Goal: Task Accomplishment & Management: Manage account settings

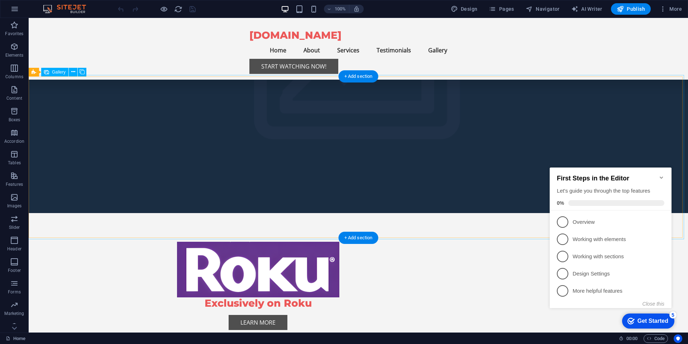
scroll to position [688, 0]
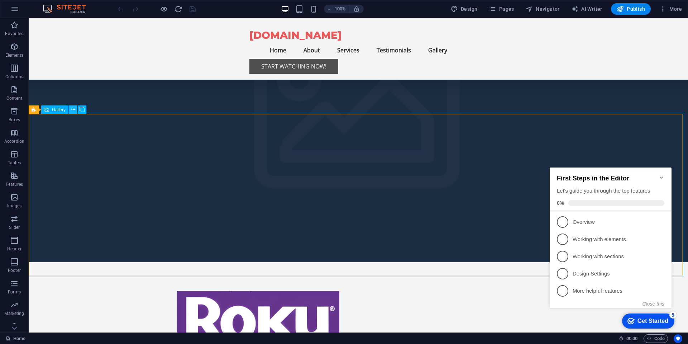
click at [71, 109] on icon at bounding box center [73, 110] width 4 height 8
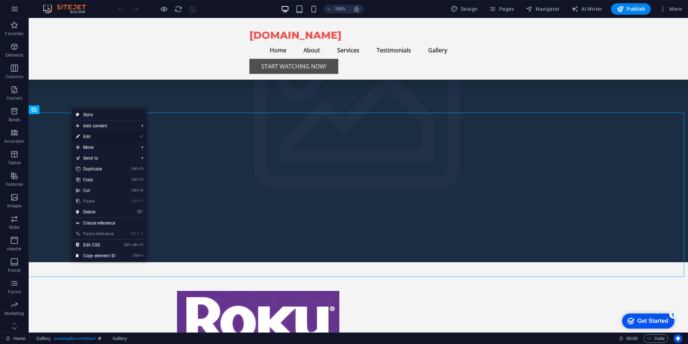
click at [103, 136] on link "⏎ Edit" at bounding box center [96, 136] width 48 height 11
select select "4"
select select "px"
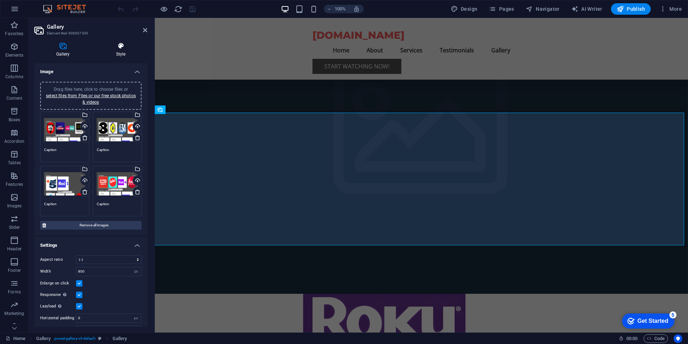
click at [121, 45] on icon at bounding box center [120, 45] width 53 height 7
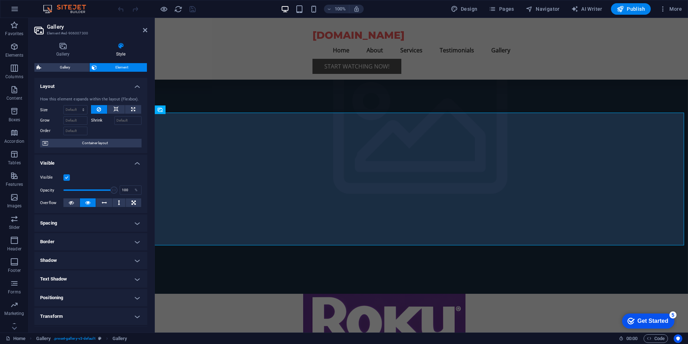
click at [96, 121] on label "Shrink" at bounding box center [102, 120] width 23 height 9
click at [114, 121] on input "Shrink" at bounding box center [128, 120] width 28 height 9
click at [120, 118] on input "Shrink" at bounding box center [128, 120] width 28 height 9
type input "200"
drag, startPoint x: 95, startPoint y: 142, endPoint x: 98, endPoint y: 149, distance: 7.7
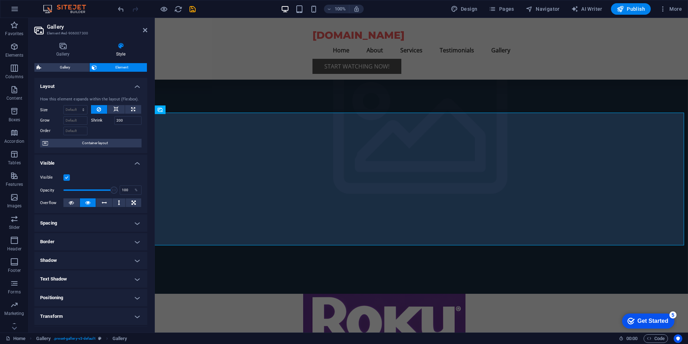
click at [96, 142] on span "Container layout" at bounding box center [94, 143] width 89 height 9
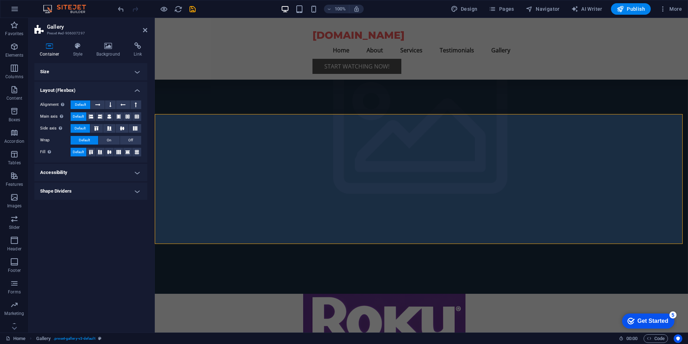
click at [138, 90] on h4 "Layout (Flexbox)" at bounding box center [90, 88] width 113 height 13
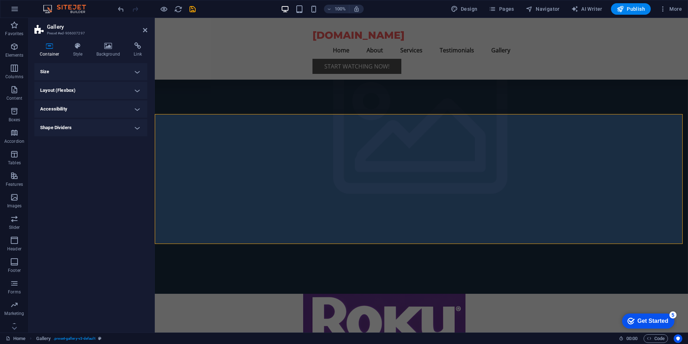
click at [46, 88] on h4 "Layout (Flexbox)" at bounding box center [90, 90] width 113 height 17
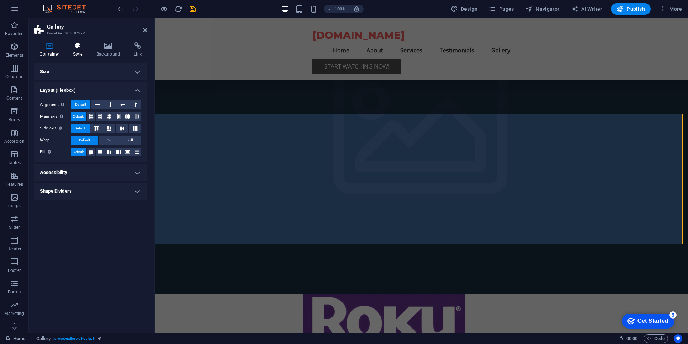
click at [78, 46] on icon at bounding box center [78, 45] width 20 height 7
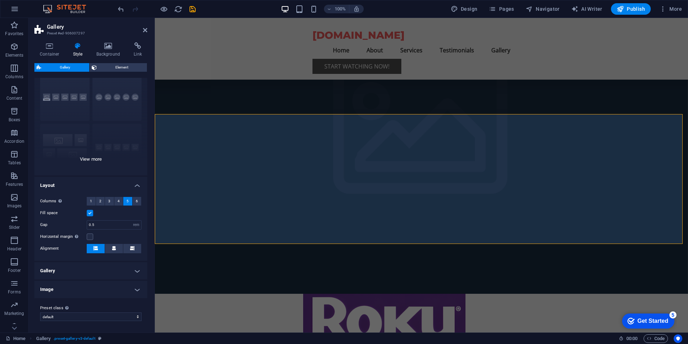
scroll to position [0, 0]
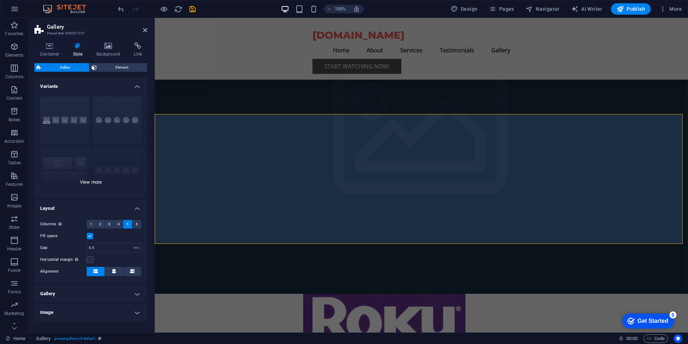
click at [110, 112] on div "Captions Circle Collage Default Grid Grid shifted" at bounding box center [90, 144] width 113 height 107
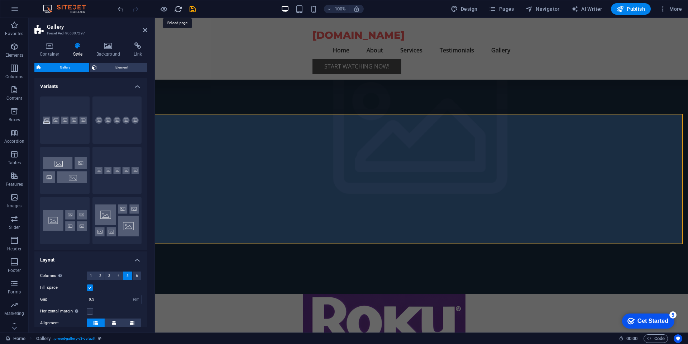
drag, startPoint x: 179, startPoint y: 8, endPoint x: 340, endPoint y: 8, distance: 160.1
click at [179, 8] on icon "reload" at bounding box center [178, 9] width 8 height 8
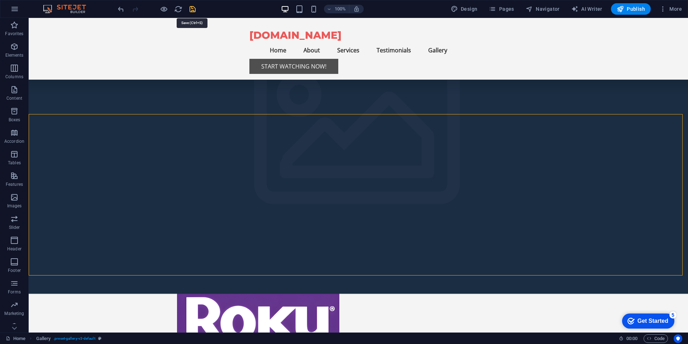
click at [192, 9] on icon "save" at bounding box center [192, 9] width 8 height 8
click at [73, 109] on icon at bounding box center [73, 110] width 4 height 8
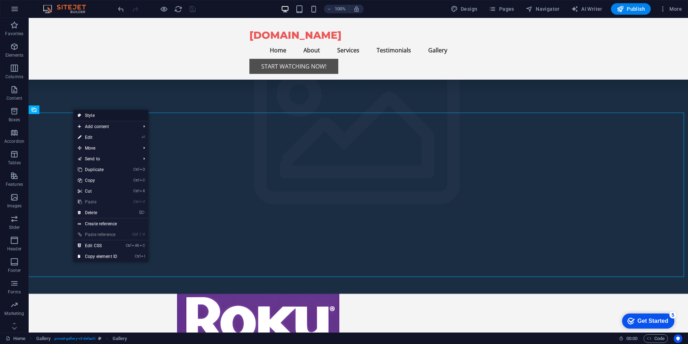
click at [102, 115] on link "Style" at bounding box center [110, 115] width 75 height 11
select select "rem"
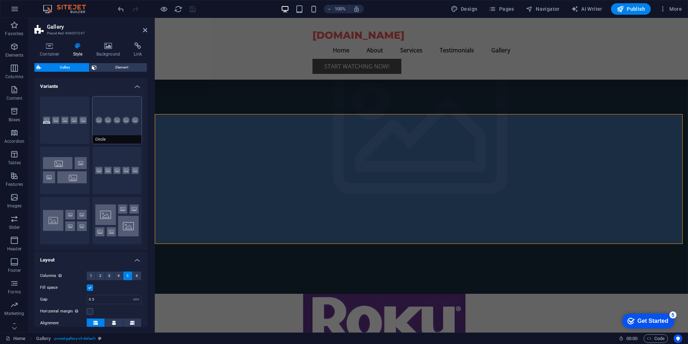
click at [111, 117] on button "Circle" at bounding box center [116, 119] width 49 height 47
type input "2"
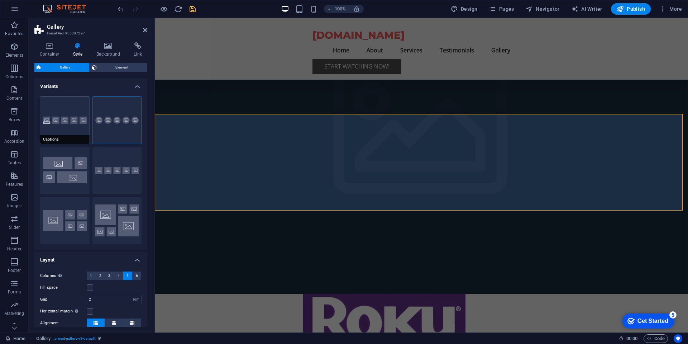
drag, startPoint x: 61, startPoint y: 116, endPoint x: 54, endPoint y: 117, distance: 6.1
click at [55, 117] on button "Captions" at bounding box center [64, 119] width 49 height 47
click at [193, 9] on icon "save" at bounding box center [192, 9] width 8 height 8
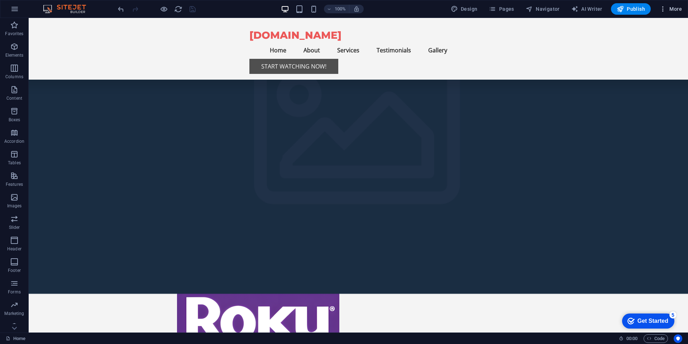
click at [680, 9] on span "More" at bounding box center [670, 8] width 23 height 7
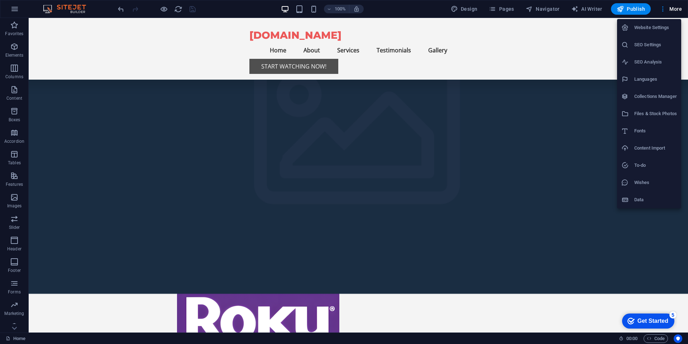
click at [178, 9] on div at bounding box center [344, 172] width 688 height 344
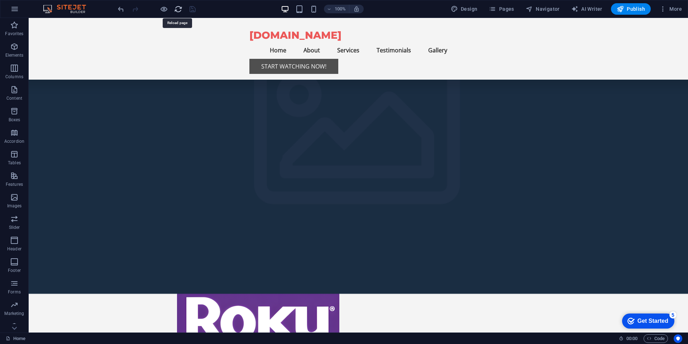
click at [179, 9] on icon "reload" at bounding box center [178, 9] width 8 height 8
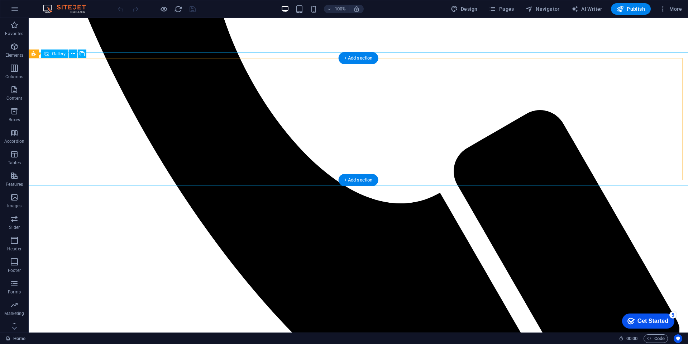
scroll to position [602, 0]
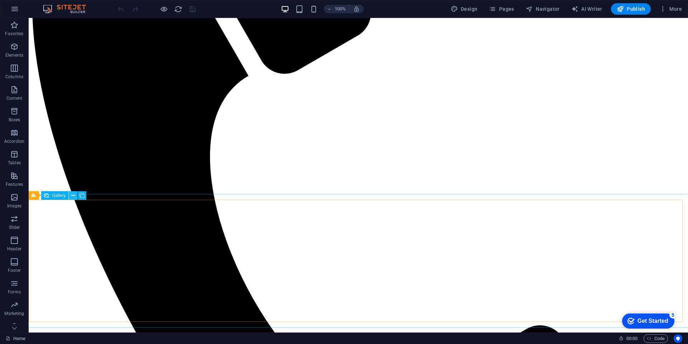
click at [72, 196] on icon at bounding box center [73, 196] width 4 height 8
click at [82, 194] on icon at bounding box center [82, 196] width 5 height 8
click at [60, 195] on icon at bounding box center [60, 196] width 4 height 8
click at [72, 196] on icon at bounding box center [73, 196] width 4 height 8
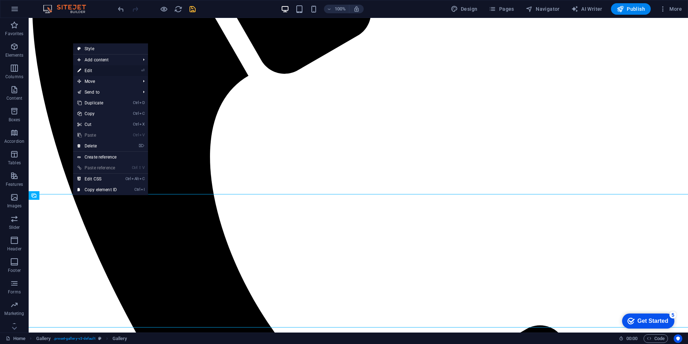
click at [92, 69] on link "⏎ Edit" at bounding box center [97, 70] width 48 height 11
select select "4"
select select "px"
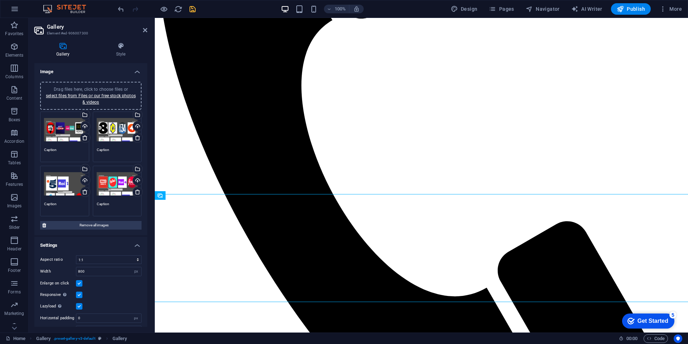
scroll to position [14, 0]
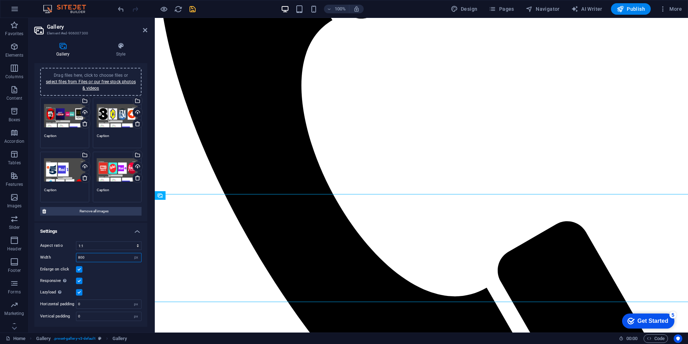
click at [94, 260] on input "800" at bounding box center [108, 257] width 65 height 9
type input "8"
type input "600"
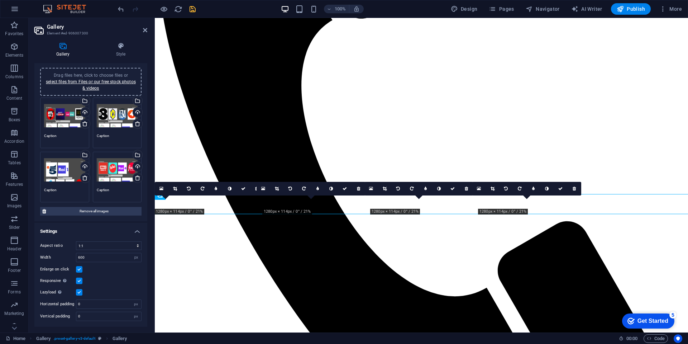
click at [111, 280] on div "Responsive Automatically load retina image and smartphone optimized sizes." at bounding box center [90, 280] width 101 height 9
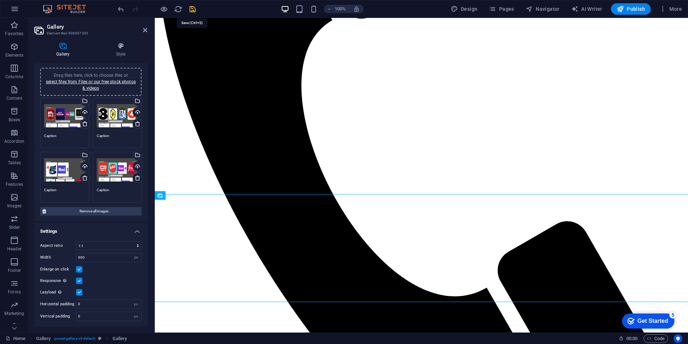
click at [192, 9] on icon "save" at bounding box center [192, 9] width 8 height 8
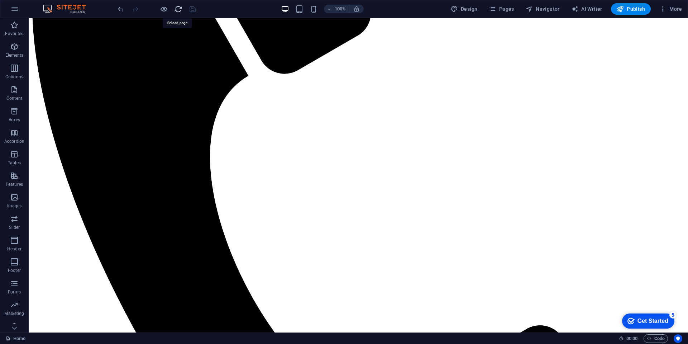
click at [179, 9] on icon "reload" at bounding box center [178, 9] width 8 height 8
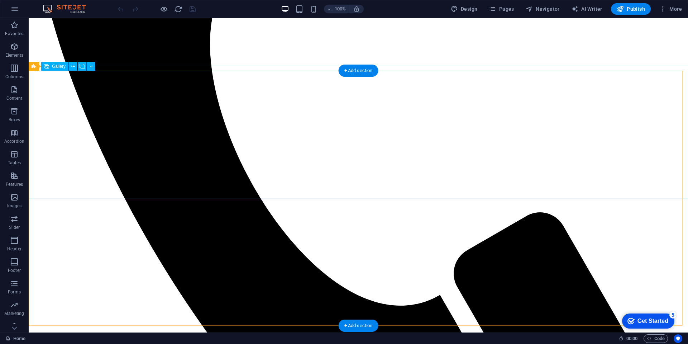
scroll to position [731, 0]
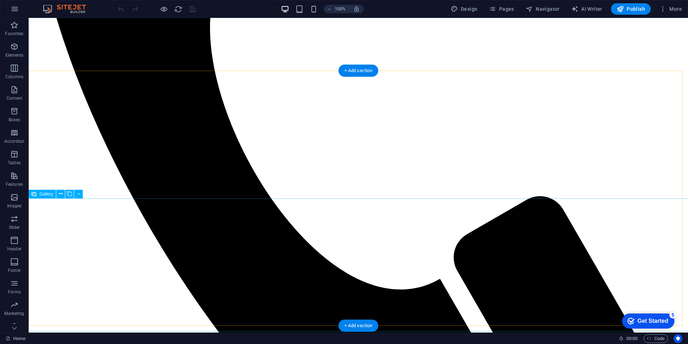
click at [60, 194] on icon at bounding box center [61, 194] width 4 height 8
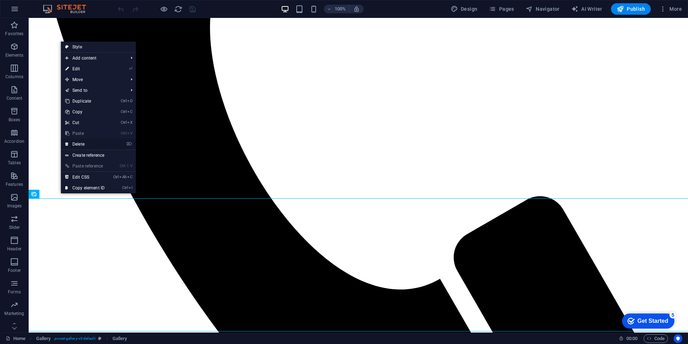
drag, startPoint x: 82, startPoint y: 143, endPoint x: 148, endPoint y: 179, distance: 75.7
click at [82, 143] on link "⌦ Delete" at bounding box center [85, 144] width 48 height 11
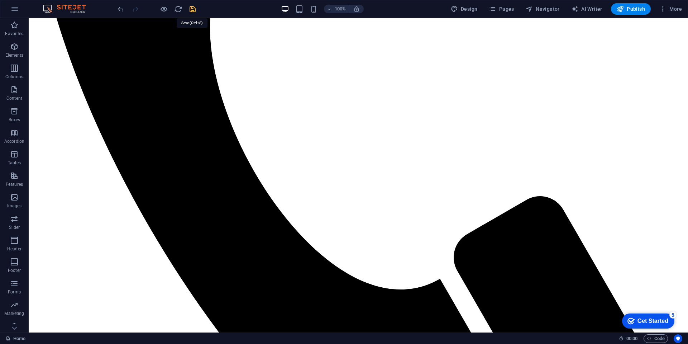
click at [192, 10] on icon "save" at bounding box center [192, 9] width 8 height 8
drag, startPoint x: 177, startPoint y: 11, endPoint x: 181, endPoint y: 17, distance: 7.2
click at [177, 11] on icon "reload" at bounding box center [178, 9] width 8 height 8
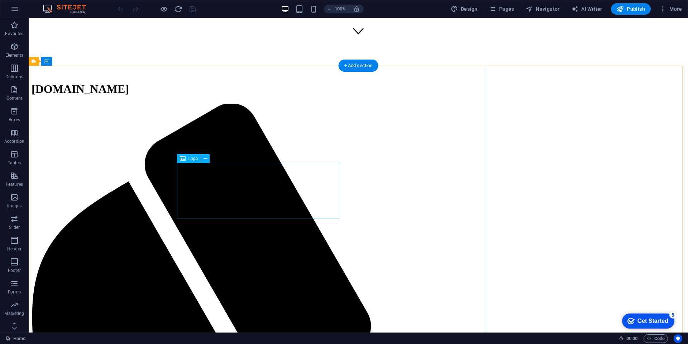
scroll to position [301, 0]
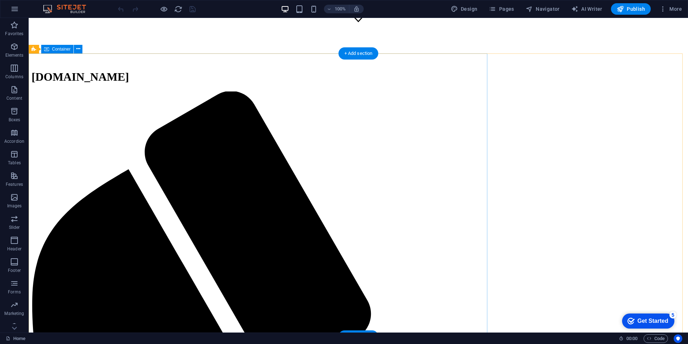
click at [59, 48] on icon at bounding box center [60, 49] width 4 height 8
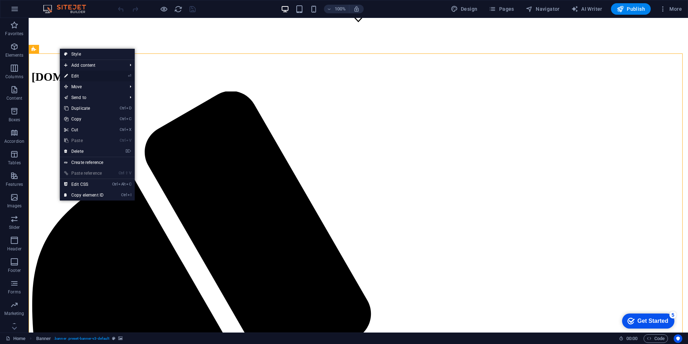
drag, startPoint x: 86, startPoint y: 77, endPoint x: 283, endPoint y: 70, distance: 197.2
click at [86, 77] on link "⏎ Edit" at bounding box center [84, 76] width 48 height 11
select select "vh"
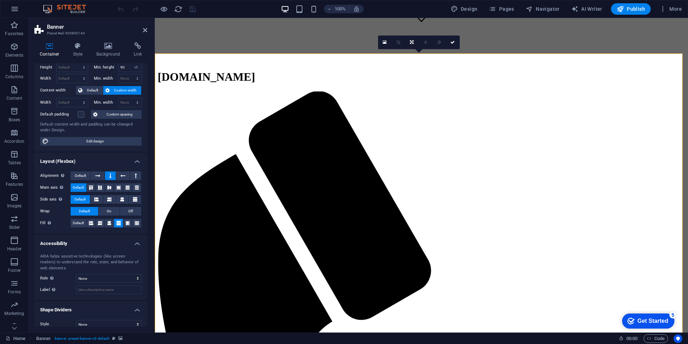
scroll to position [27, 0]
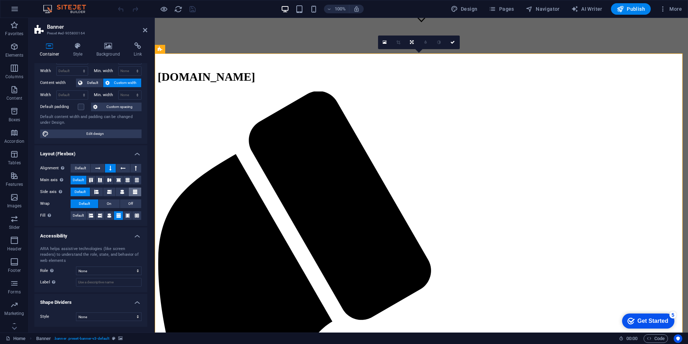
click at [129, 202] on span "Off" at bounding box center [130, 203] width 5 height 9
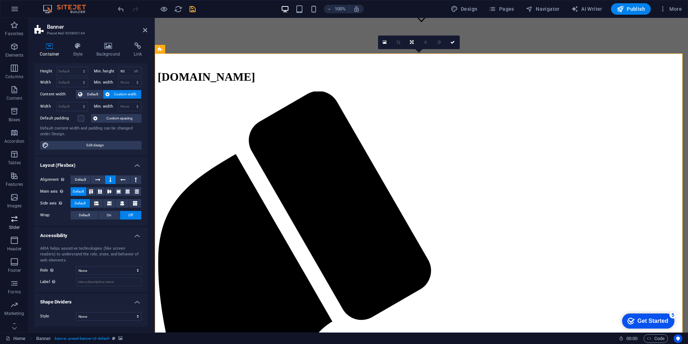
scroll to position [15, 0]
select select "px"
click at [77, 102] on select "Default px rem % em vh vw" at bounding box center [72, 106] width 31 height 9
click at [71, 106] on input "1473" at bounding box center [72, 106] width 31 height 9
type input "1"
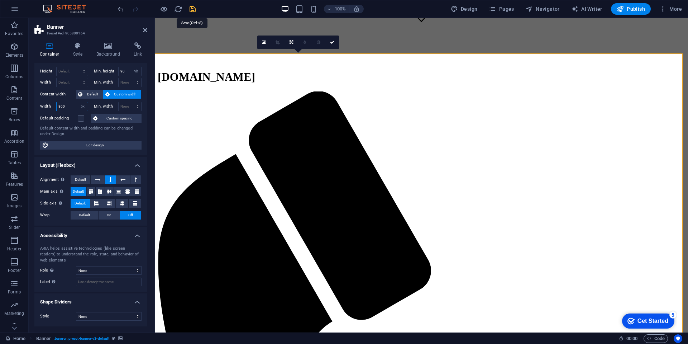
type input "800"
click at [191, 9] on icon "save" at bounding box center [192, 9] width 8 height 8
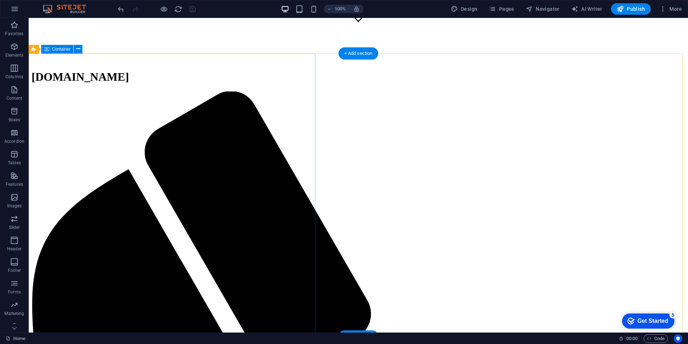
click at [61, 49] on icon at bounding box center [60, 49] width 4 height 8
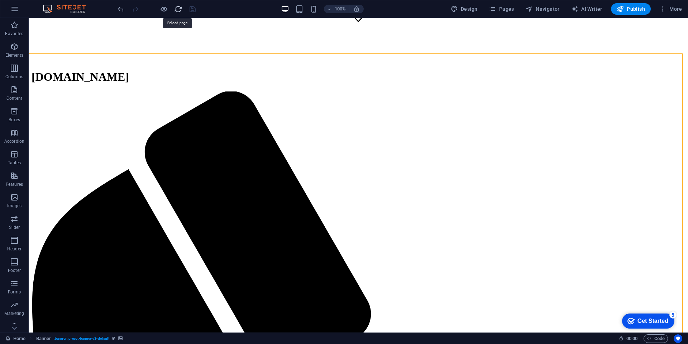
click at [177, 8] on icon "reload" at bounding box center [178, 9] width 8 height 8
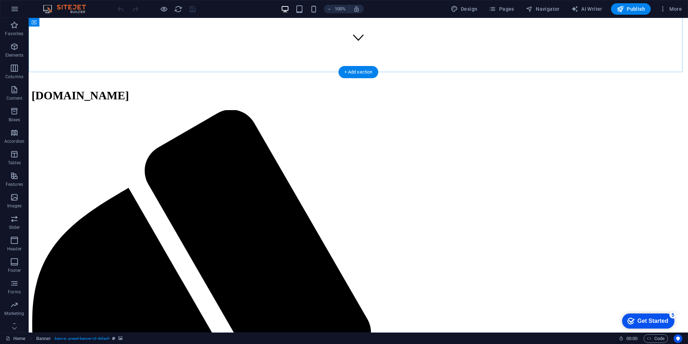
scroll to position [301, 0]
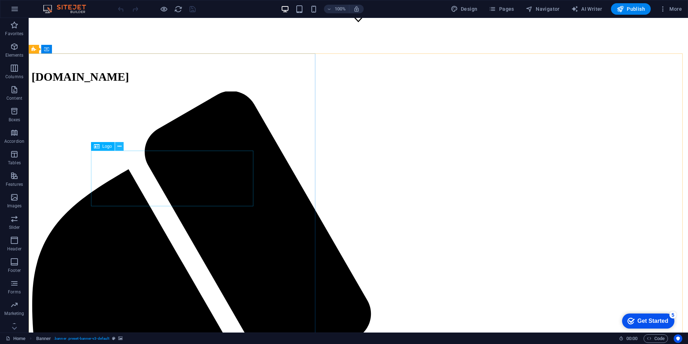
click at [120, 145] on icon at bounding box center [120, 147] width 4 height 8
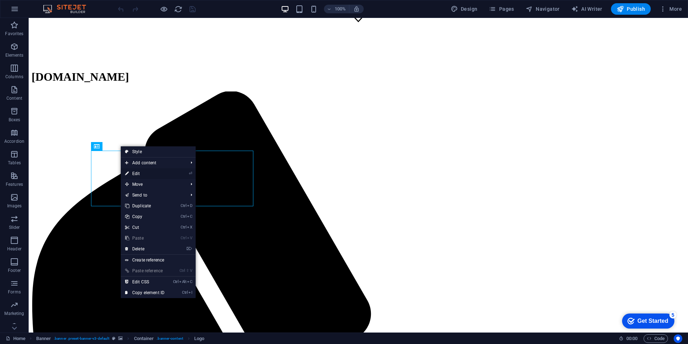
click at [152, 173] on link "⏎ Edit" at bounding box center [145, 173] width 48 height 11
select select "px"
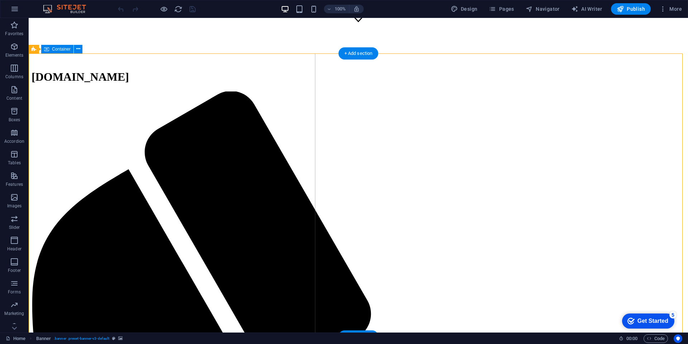
click at [61, 48] on icon at bounding box center [60, 49] width 4 height 8
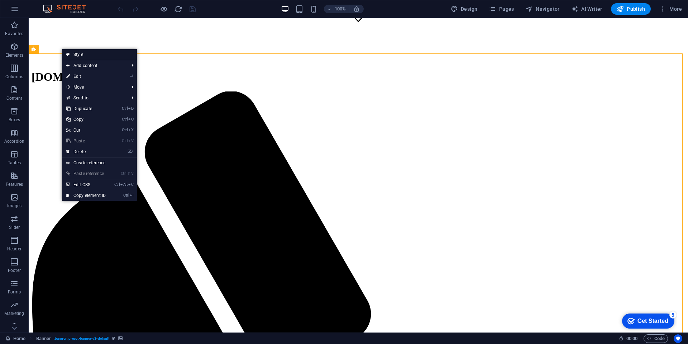
click at [100, 55] on link "Style" at bounding box center [99, 54] width 75 height 11
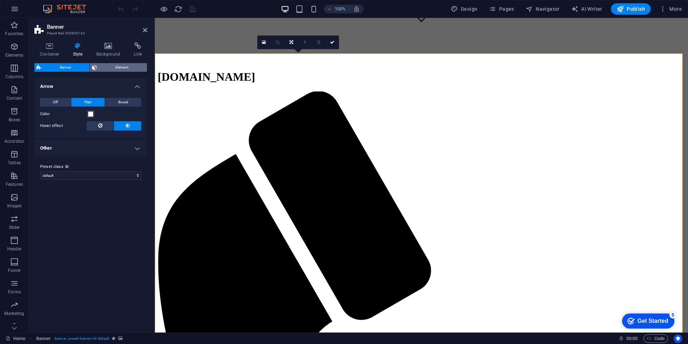
click at [121, 66] on span "Element" at bounding box center [122, 67] width 46 height 9
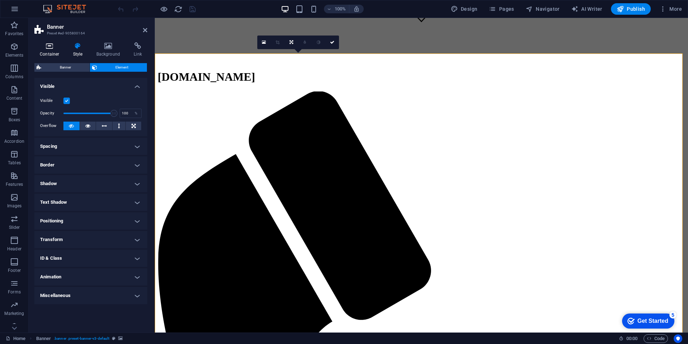
click at [49, 47] on icon at bounding box center [49, 45] width 30 height 7
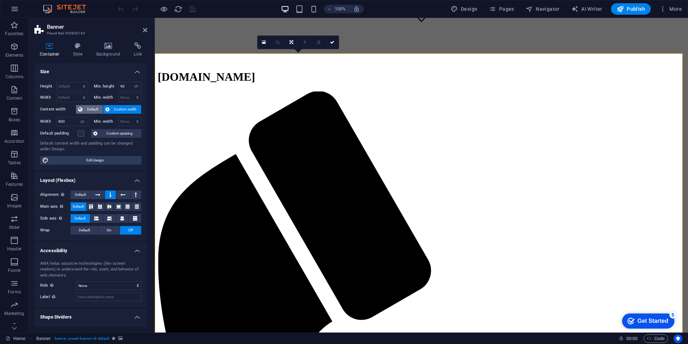
click at [89, 108] on span "Default" at bounding box center [93, 109] width 16 height 9
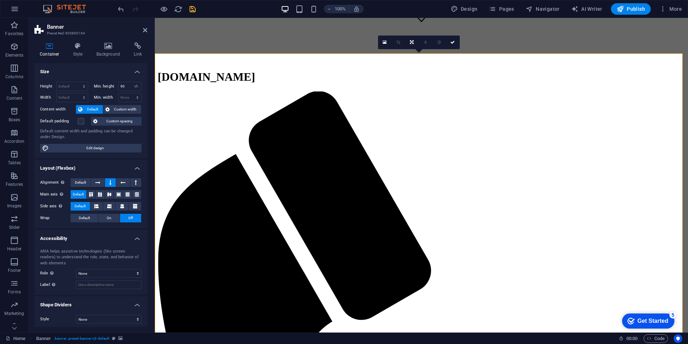
click at [192, 5] on icon "save" at bounding box center [192, 9] width 8 height 8
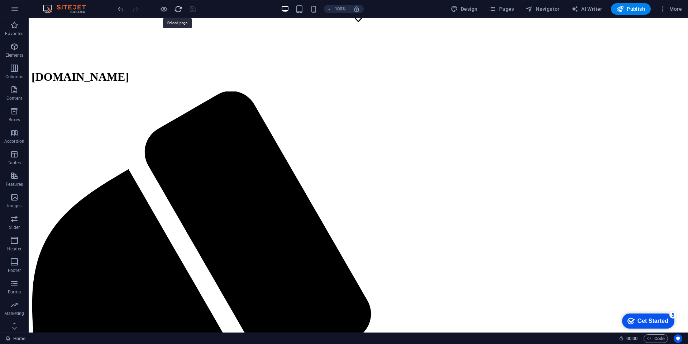
click at [178, 8] on icon "reload" at bounding box center [178, 9] width 8 height 8
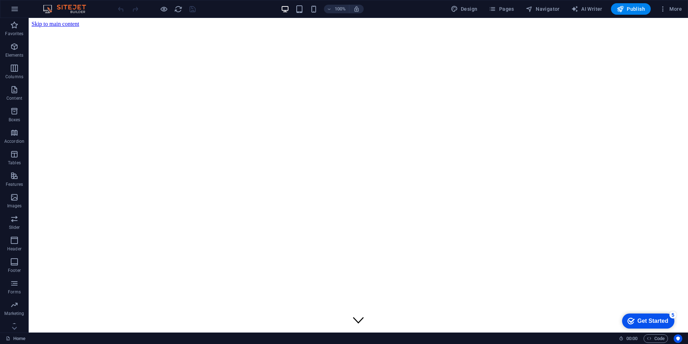
scroll to position [0, 0]
click at [166, 27] on figure at bounding box center [358, 27] width 653 height 0
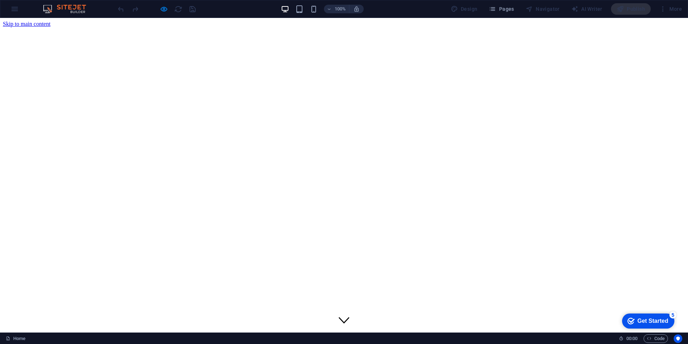
click at [506, 27] on div at bounding box center [344, 27] width 682 height 0
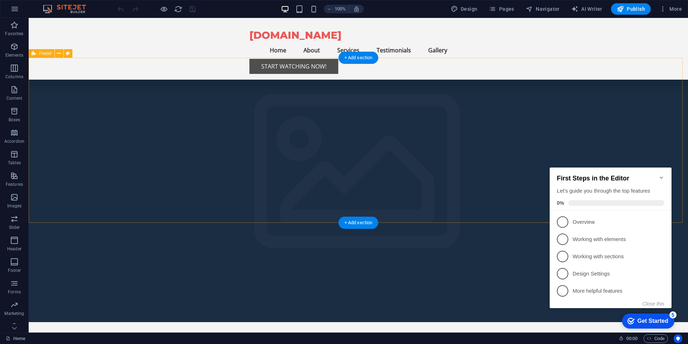
scroll to position [688, 0]
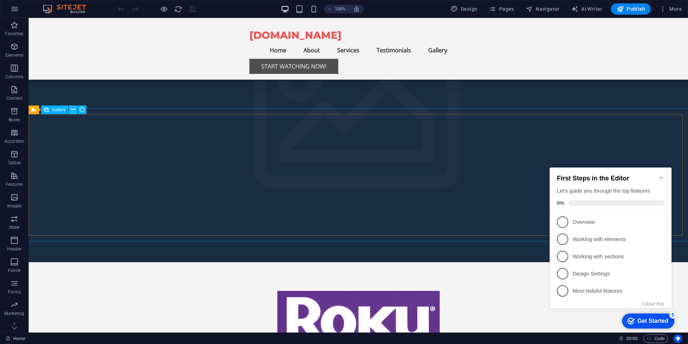
click at [73, 109] on icon at bounding box center [73, 110] width 4 height 8
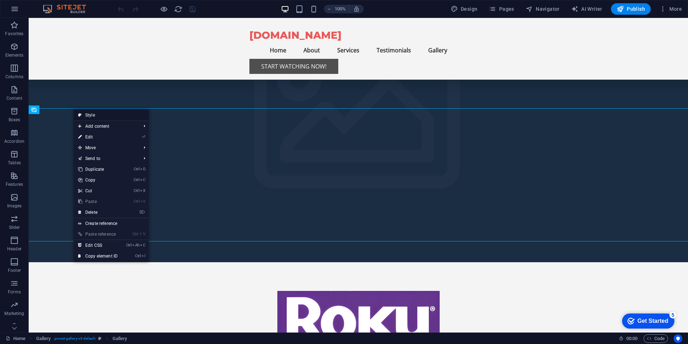
click at [99, 114] on link "Style" at bounding box center [111, 115] width 75 height 11
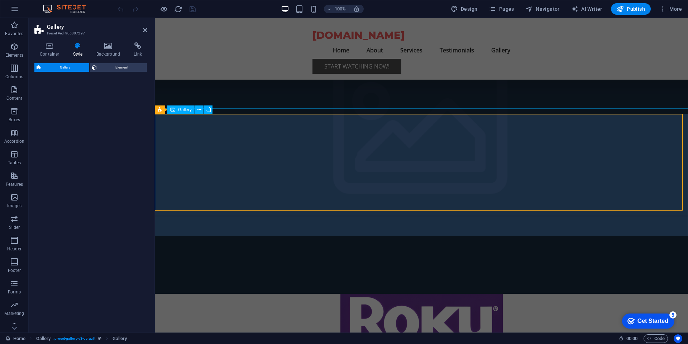
select select "rem"
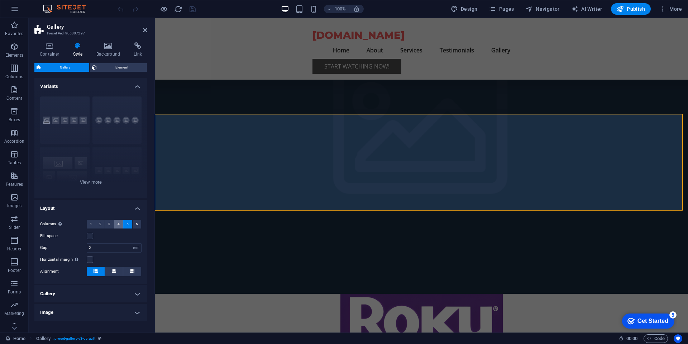
click at [118, 223] on span "4" at bounding box center [119, 224] width 2 height 9
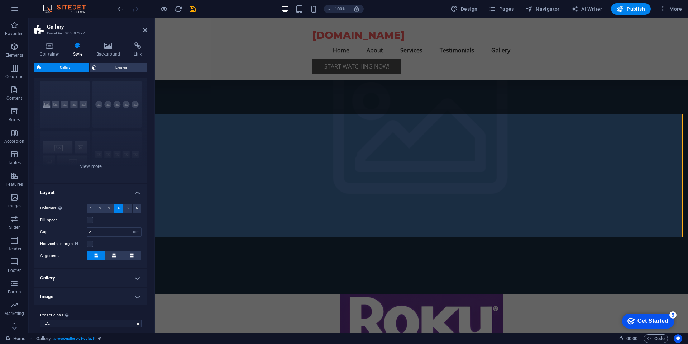
scroll to position [23, 0]
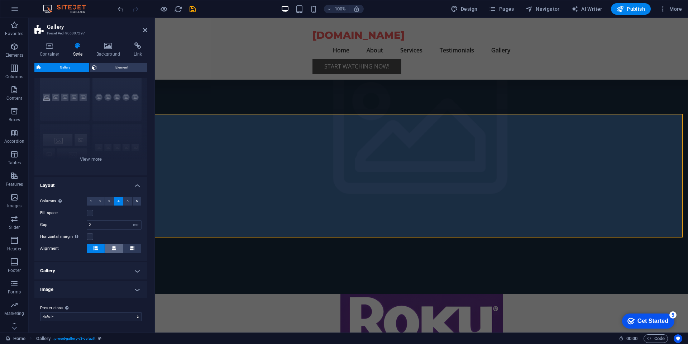
click at [115, 249] on button at bounding box center [114, 248] width 18 height 9
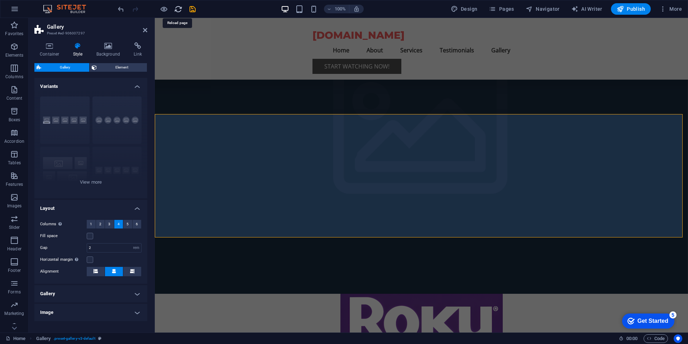
click at [178, 10] on icon "reload" at bounding box center [178, 9] width 8 height 8
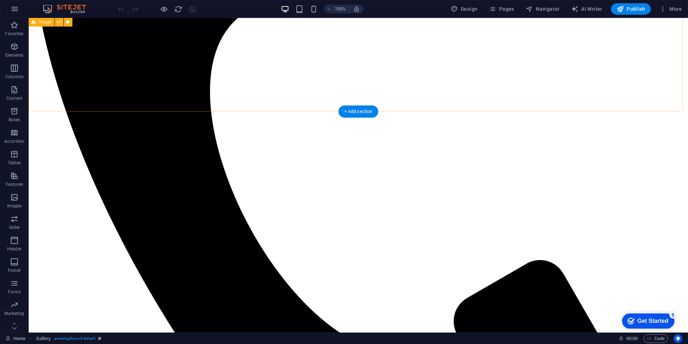
scroll to position [559, 0]
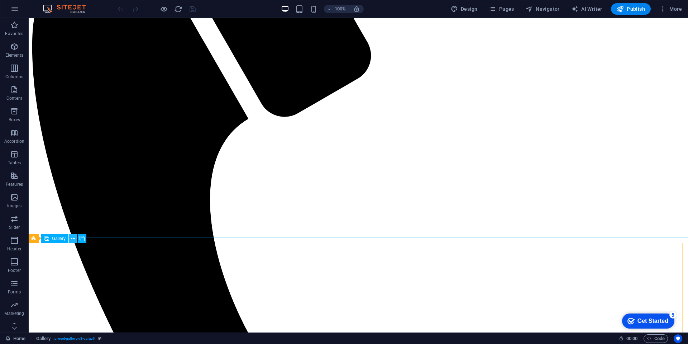
click at [73, 239] on icon at bounding box center [73, 239] width 4 height 8
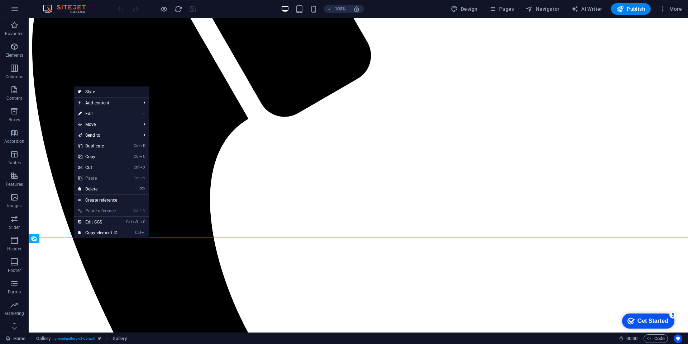
click at [95, 90] on link "Style" at bounding box center [111, 91] width 75 height 11
select select "rem"
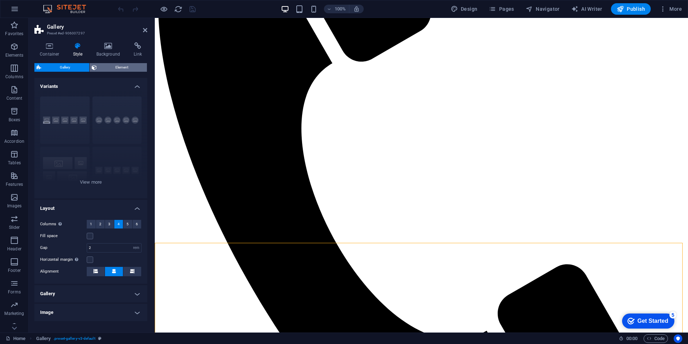
click at [115, 68] on span "Element" at bounding box center [122, 67] width 46 height 9
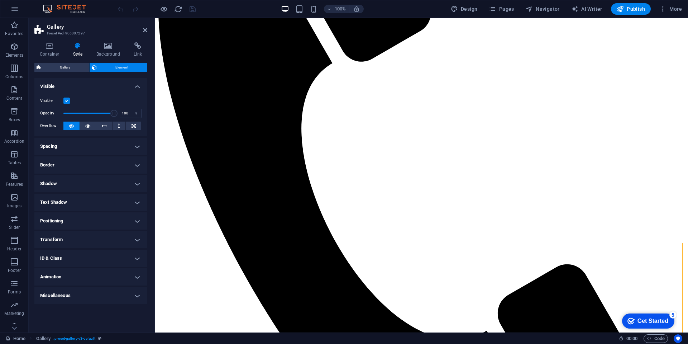
click at [76, 220] on h4 "Positioning" at bounding box center [90, 220] width 113 height 17
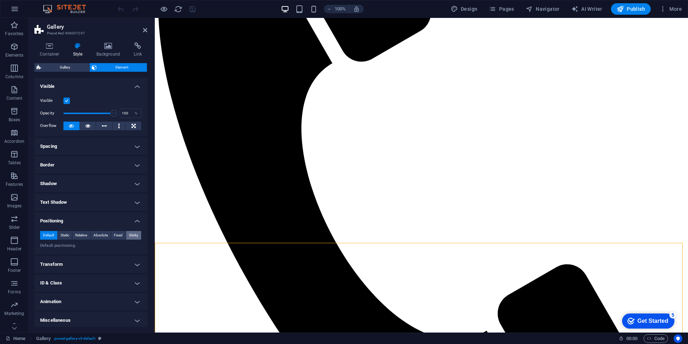
click at [131, 235] on span "Sticky" at bounding box center [133, 235] width 9 height 9
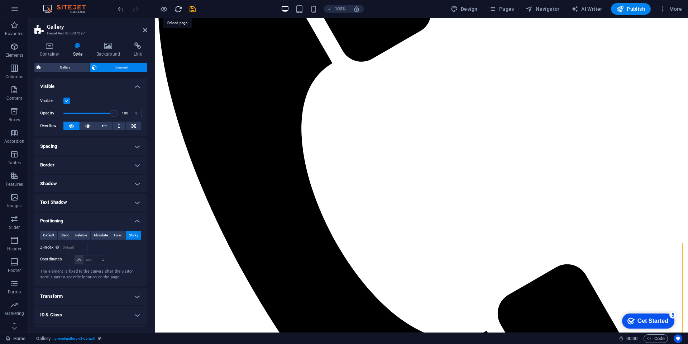
click at [179, 8] on icon "reload" at bounding box center [178, 9] width 8 height 8
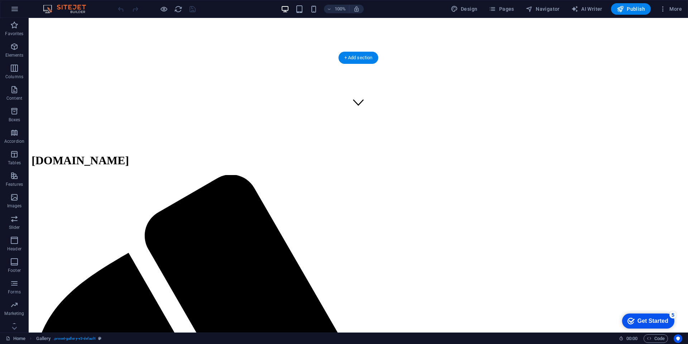
scroll to position [172, 0]
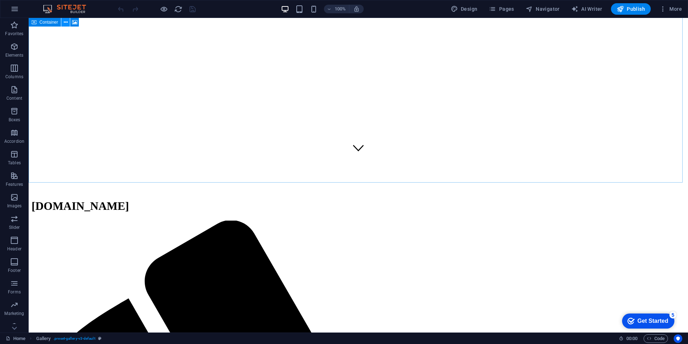
click at [66, 21] on icon at bounding box center [66, 23] width 4 height 8
click at [75, 22] on icon at bounding box center [74, 23] width 5 height 8
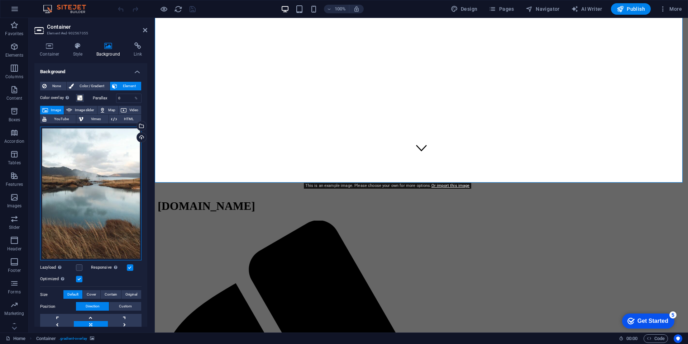
click at [78, 164] on div "Drag files here, click to choose files or select files from Files or our free s…" at bounding box center [90, 193] width 101 height 134
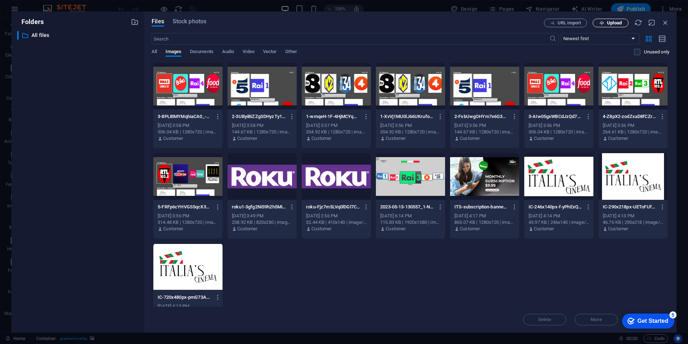
click at [616, 19] on button "Upload" at bounding box center [611, 23] width 36 height 9
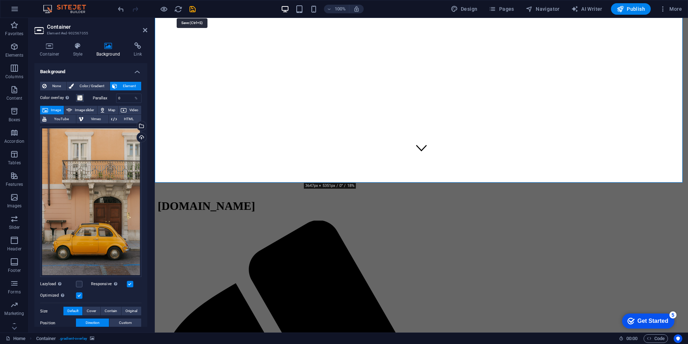
click at [192, 8] on icon "save" at bounding box center [192, 9] width 8 height 8
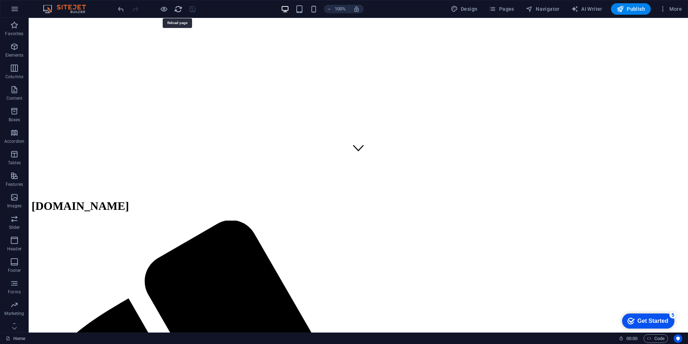
click at [179, 9] on icon "reload" at bounding box center [178, 9] width 8 height 8
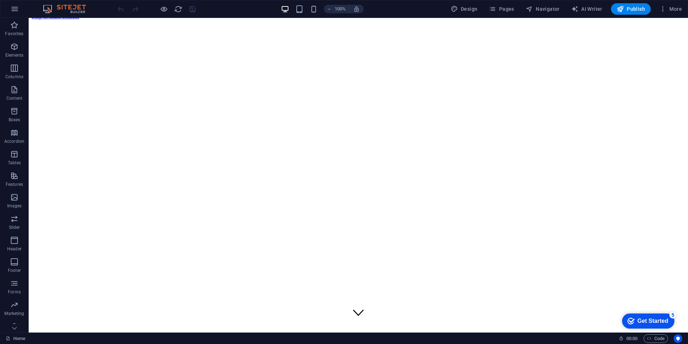
scroll to position [0, 0]
click at [13, 48] on icon "button" at bounding box center [14, 46] width 9 height 9
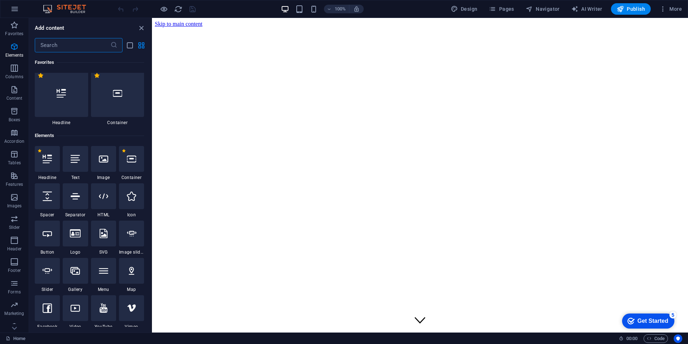
scroll to position [76, 0]
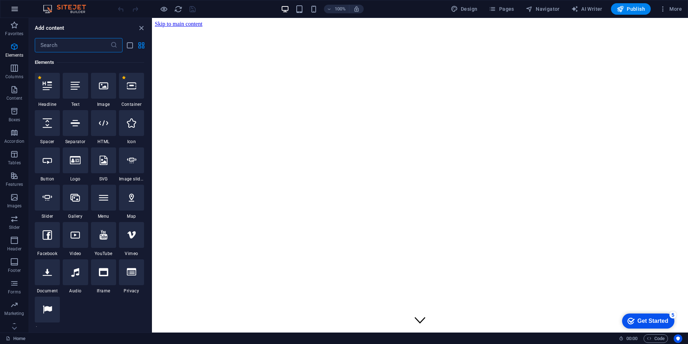
click at [13, 8] on icon "button" at bounding box center [14, 9] width 9 height 9
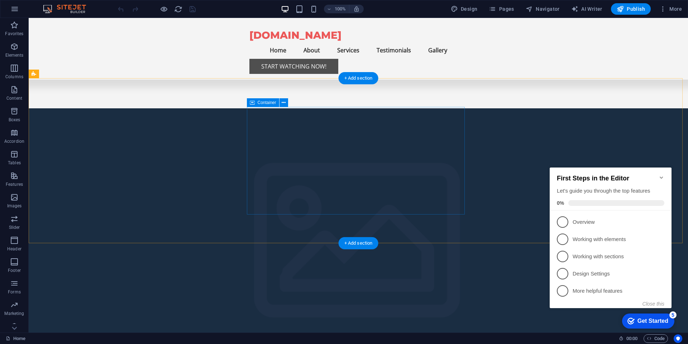
scroll to position [688, 0]
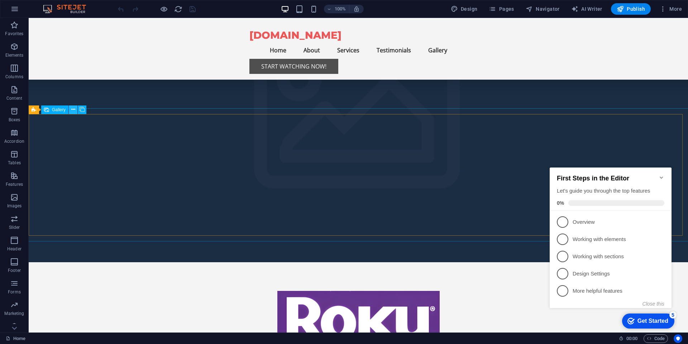
click at [73, 109] on icon at bounding box center [73, 110] width 4 height 8
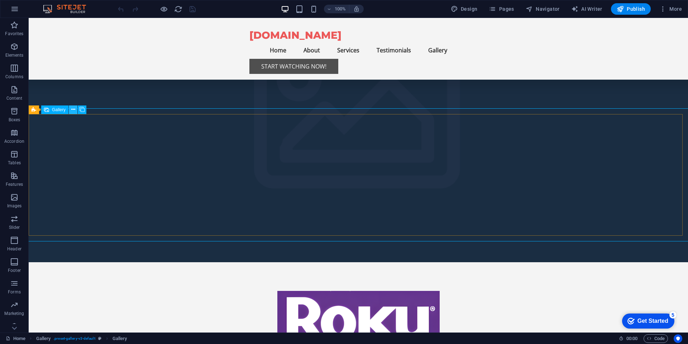
click at [73, 109] on icon at bounding box center [73, 110] width 4 height 8
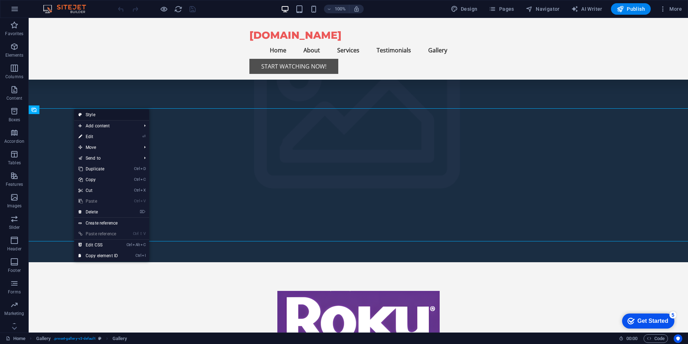
click at [102, 115] on link "Style" at bounding box center [111, 114] width 75 height 11
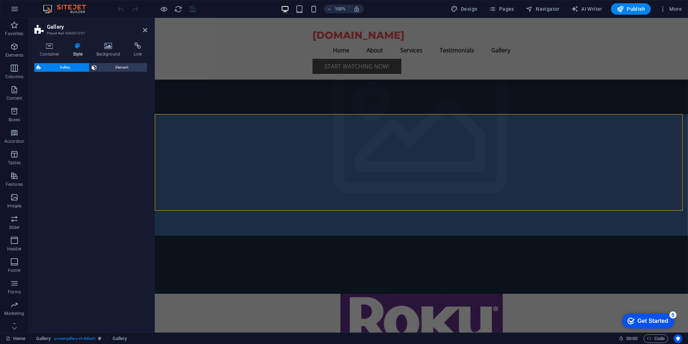
select select "rem"
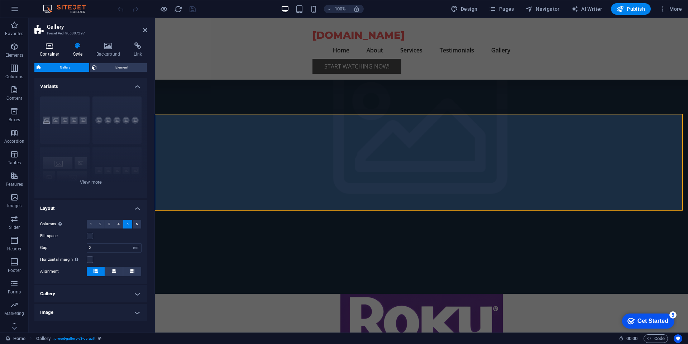
click at [49, 48] on icon at bounding box center [49, 45] width 30 height 7
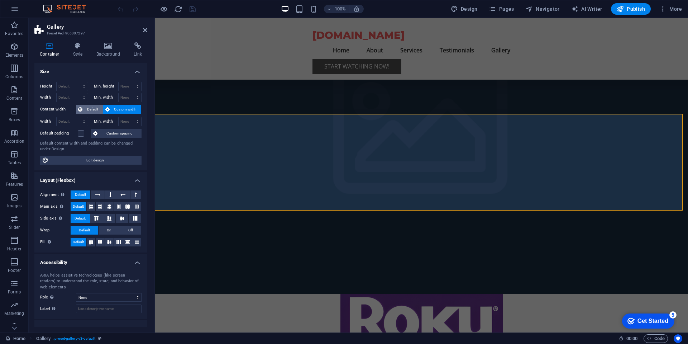
click at [88, 108] on span "Default" at bounding box center [93, 109] width 16 height 9
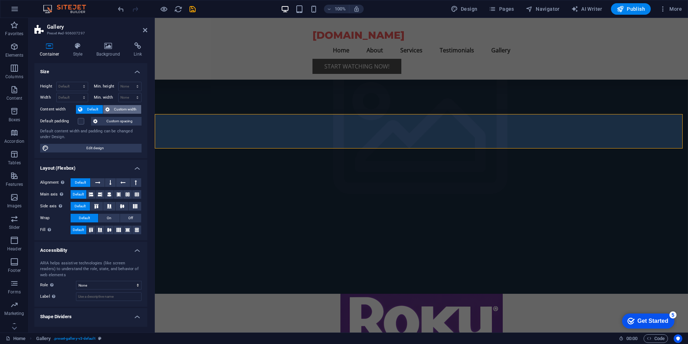
click at [130, 107] on span "Custom width" at bounding box center [126, 109] width 28 height 9
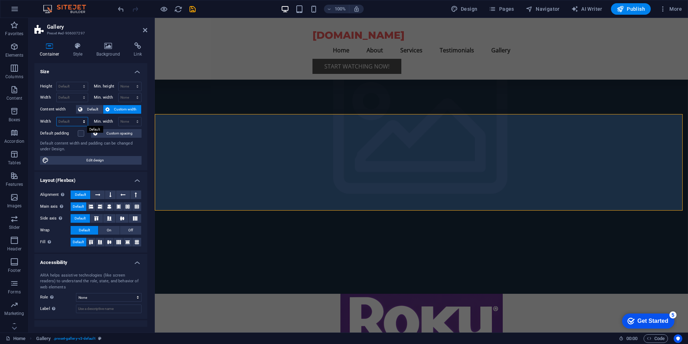
select select "px"
click at [77, 117] on select "Default px rem % em vh vw" at bounding box center [72, 121] width 31 height 9
type input "1505"
select select "px"
click at [130, 117] on select "None px rem % vh vw" at bounding box center [130, 121] width 23 height 9
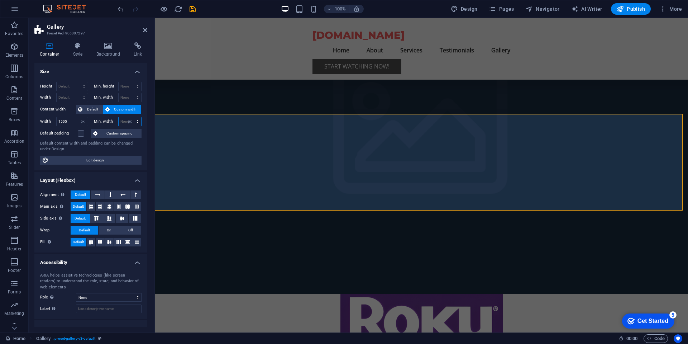
type input "0"
click at [129, 122] on input "0" at bounding box center [130, 121] width 23 height 9
type input "80"
click at [114, 148] on div "Default content width and padding can be changed under Design." at bounding box center [90, 146] width 101 height 12
click at [189, 10] on icon "save" at bounding box center [192, 9] width 8 height 8
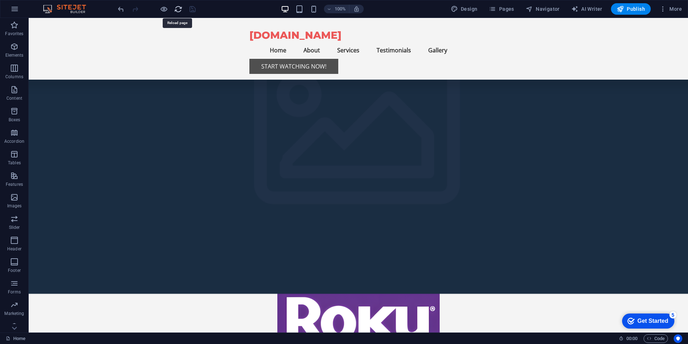
click at [178, 9] on icon "reload" at bounding box center [178, 9] width 8 height 8
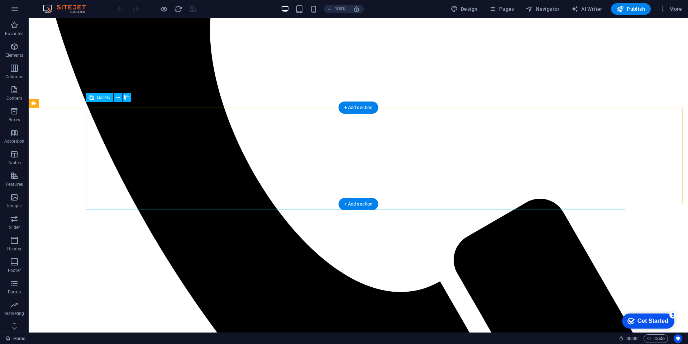
scroll to position [731, 0]
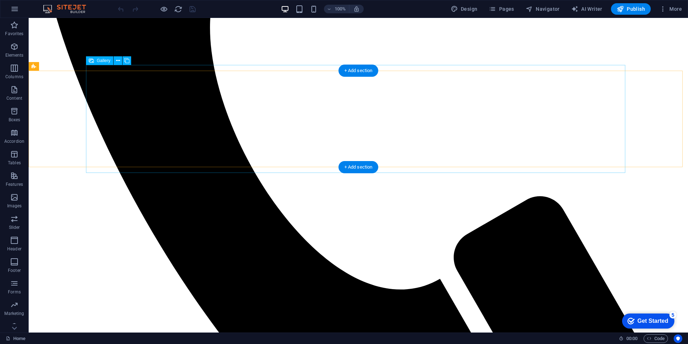
click at [118, 60] on icon at bounding box center [118, 61] width 4 height 8
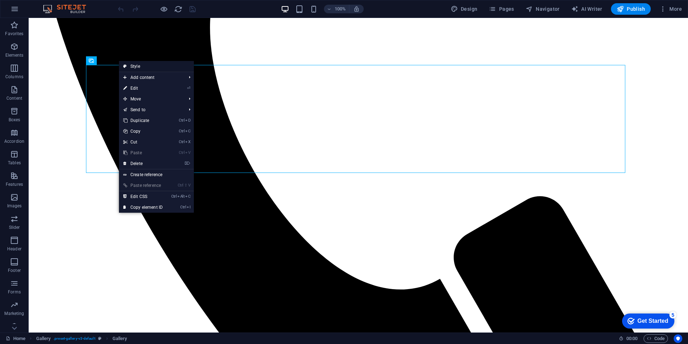
click at [142, 66] on link "Style" at bounding box center [156, 66] width 75 height 11
select select "rem"
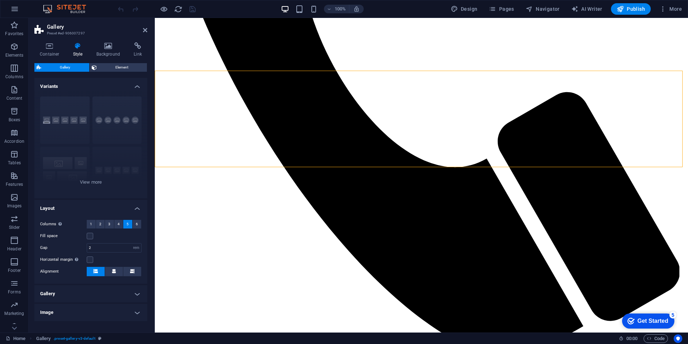
drag, startPoint x: 137, startPoint y: 224, endPoint x: 137, endPoint y: 231, distance: 6.8
click at [137, 224] on button "6" at bounding box center [137, 224] width 9 height 9
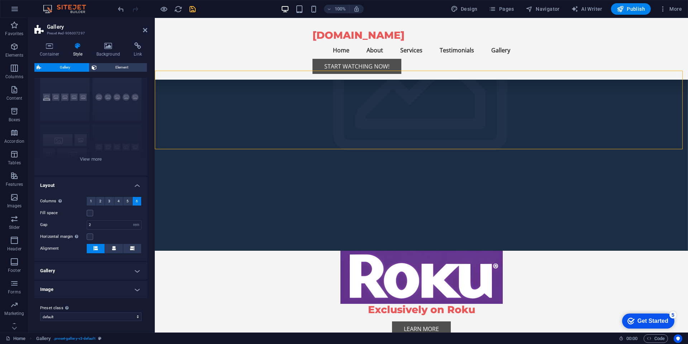
scroll to position [0, 0]
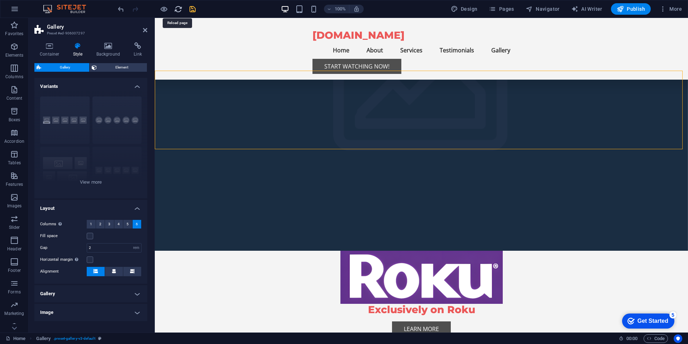
click at [179, 8] on icon "reload" at bounding box center [178, 9] width 8 height 8
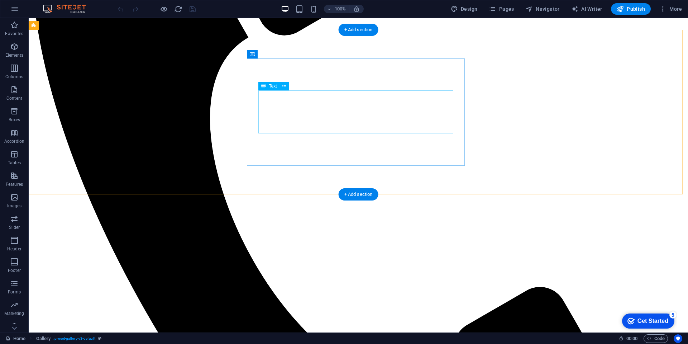
scroll to position [645, 0]
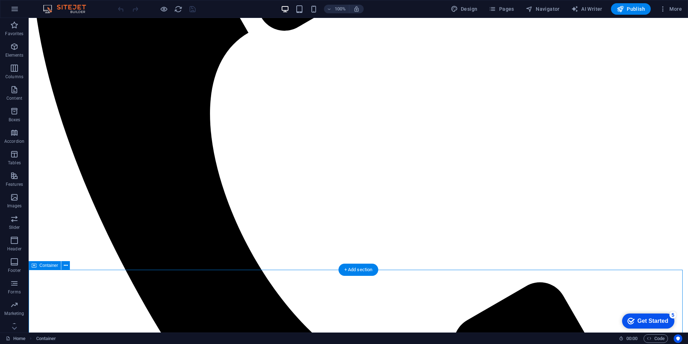
scroll to position [668, 0]
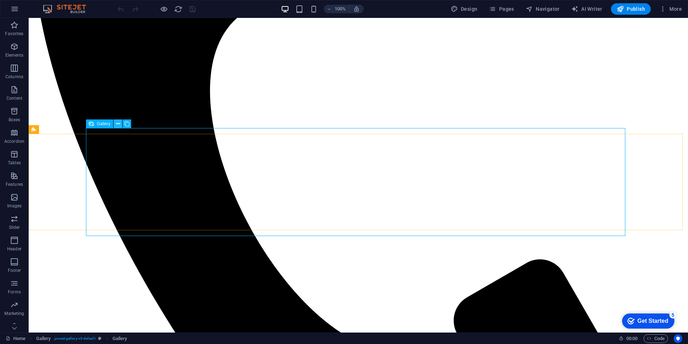
click at [117, 122] on icon at bounding box center [118, 124] width 4 height 8
click at [118, 123] on icon at bounding box center [118, 124] width 4 height 8
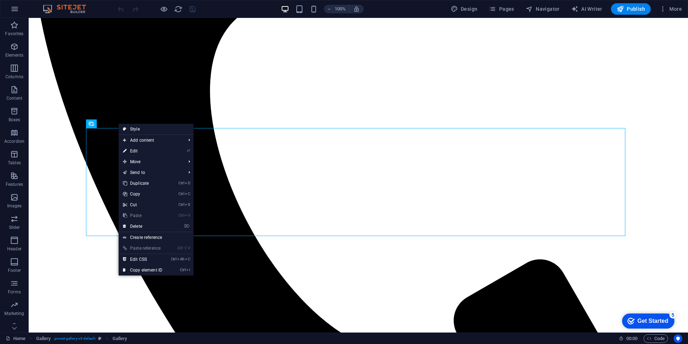
click at [135, 151] on link "⏎ Edit" at bounding box center [143, 150] width 48 height 11
select select "4"
select select "px"
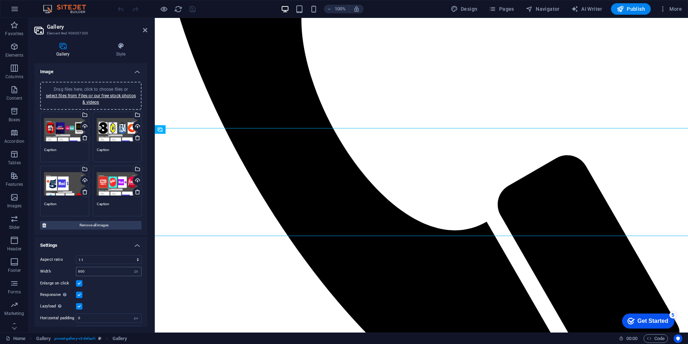
scroll to position [14, 0]
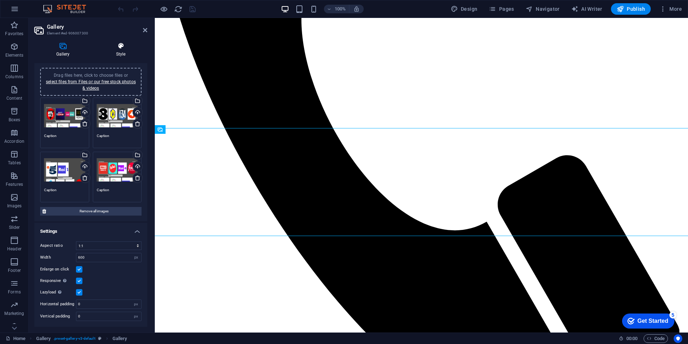
click at [121, 48] on icon at bounding box center [120, 45] width 53 height 7
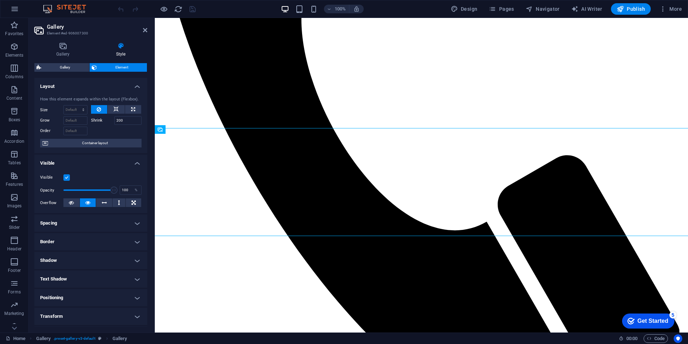
click at [66, 296] on h4 "Positioning" at bounding box center [90, 297] width 113 height 17
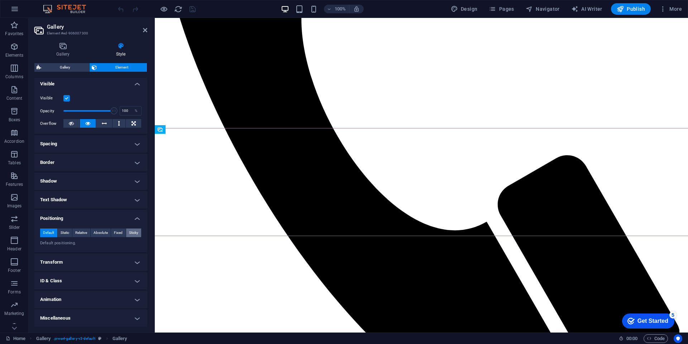
click at [133, 232] on span "Sticky" at bounding box center [133, 232] width 9 height 9
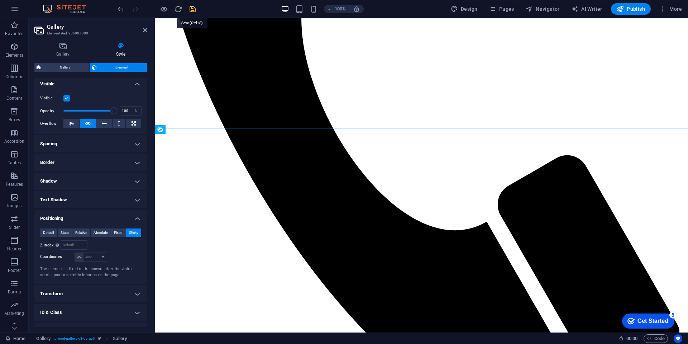
click at [192, 8] on icon "save" at bounding box center [192, 9] width 8 height 8
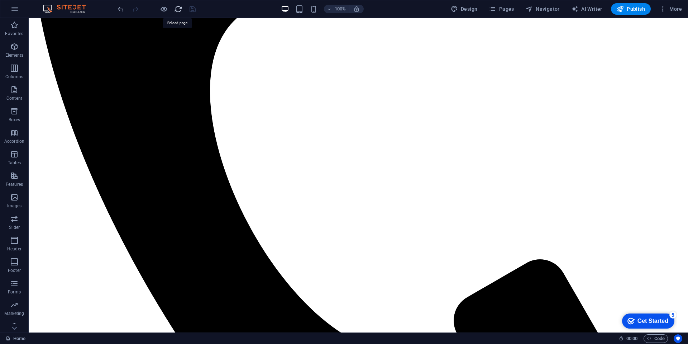
click at [177, 7] on icon "reload" at bounding box center [178, 9] width 8 height 8
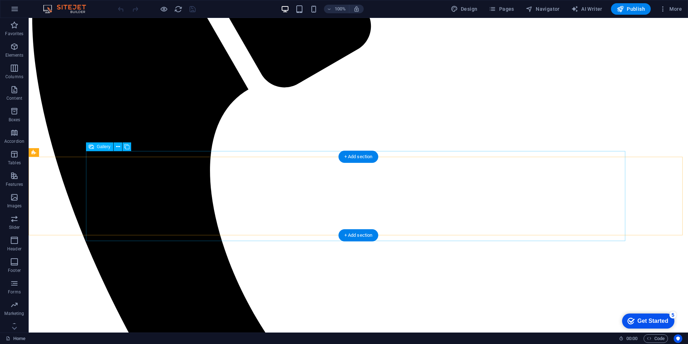
scroll to position [645, 0]
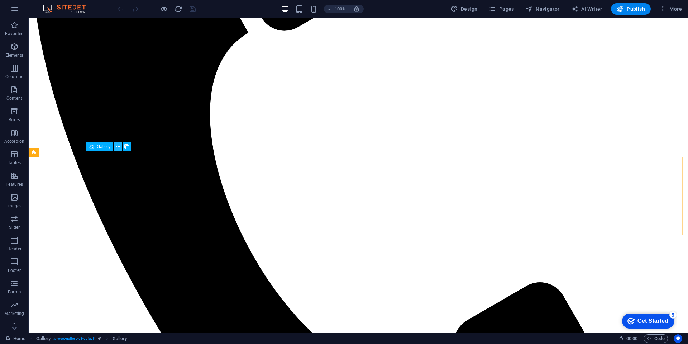
click at [119, 146] on icon at bounding box center [118, 147] width 4 height 8
click at [118, 146] on icon at bounding box center [118, 147] width 4 height 8
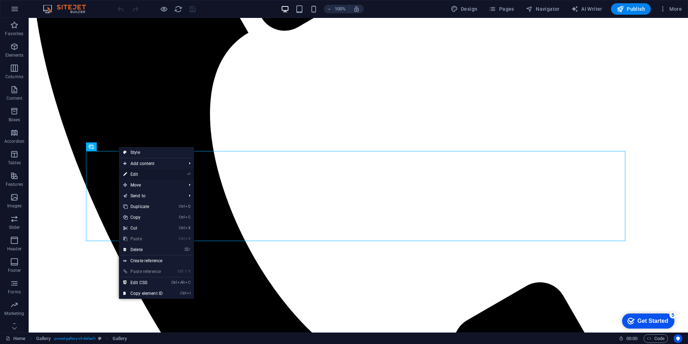
click at [133, 173] on link "⏎ Edit" at bounding box center [143, 174] width 48 height 11
select select "4"
select select "px"
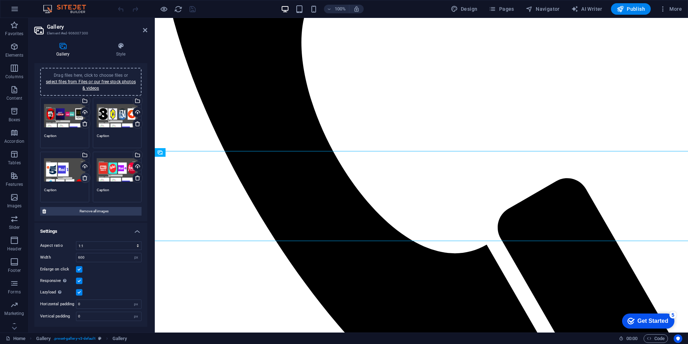
scroll to position [0, 0]
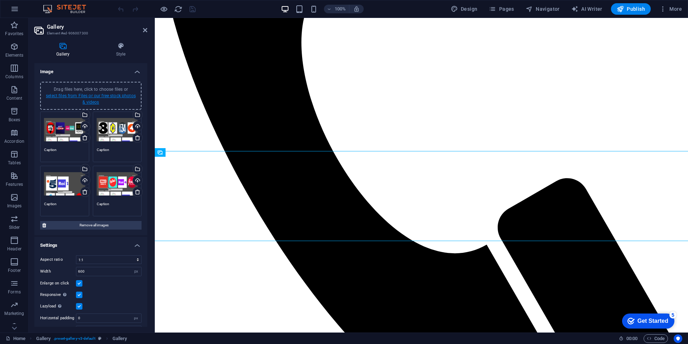
click at [95, 96] on link "select files from Files or our free stock photos & videos" at bounding box center [91, 98] width 90 height 11
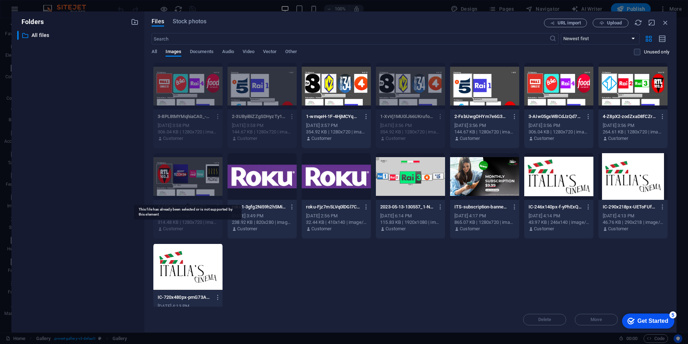
click at [182, 180] on div at bounding box center [187, 176] width 69 height 47
click at [181, 169] on div at bounding box center [187, 176] width 69 height 47
drag, startPoint x: 666, startPoint y: 22, endPoint x: 499, endPoint y: 13, distance: 167.6
click at [666, 22] on icon "button" at bounding box center [665, 23] width 8 height 8
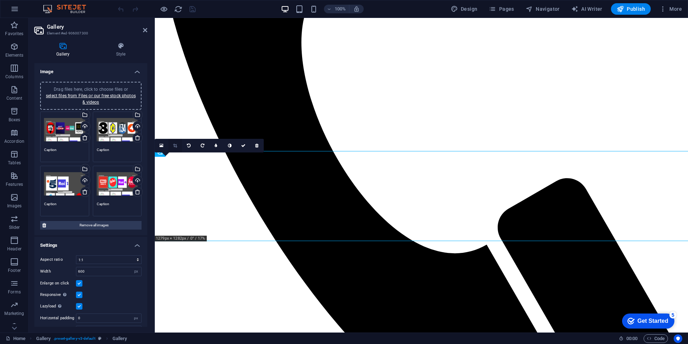
click at [174, 145] on icon at bounding box center [175, 145] width 4 height 4
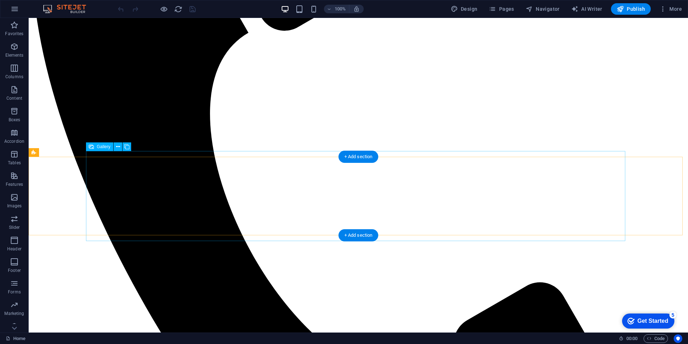
drag, startPoint x: 134, startPoint y: 181, endPoint x: 133, endPoint y: 175, distance: 6.2
click at [117, 145] on icon at bounding box center [118, 147] width 4 height 8
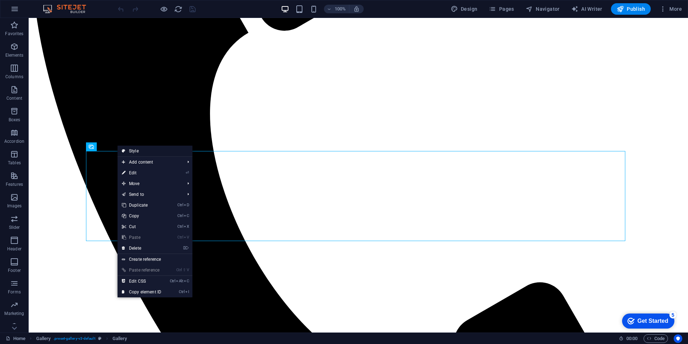
drag, startPoint x: 146, startPoint y: 151, endPoint x: 263, endPoint y: 130, distance: 119.1
click at [146, 151] on link "Style" at bounding box center [155, 150] width 75 height 11
select select "rem"
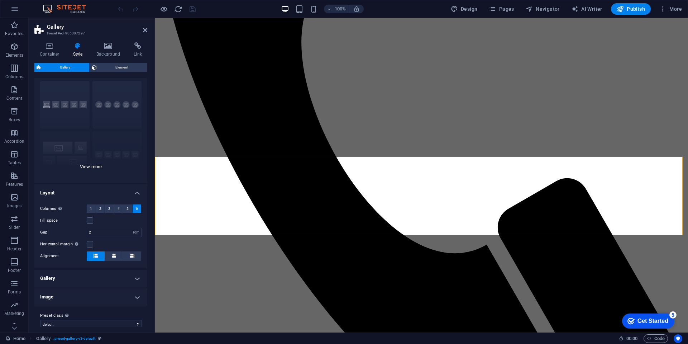
scroll to position [23, 0]
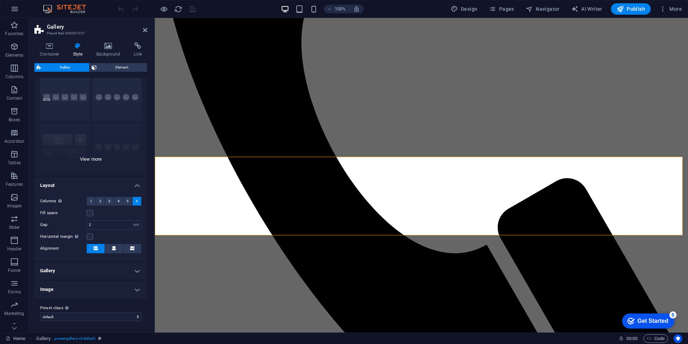
click at [54, 140] on div "Captions Circle Collage Default Grid Grid shifted" at bounding box center [90, 121] width 113 height 107
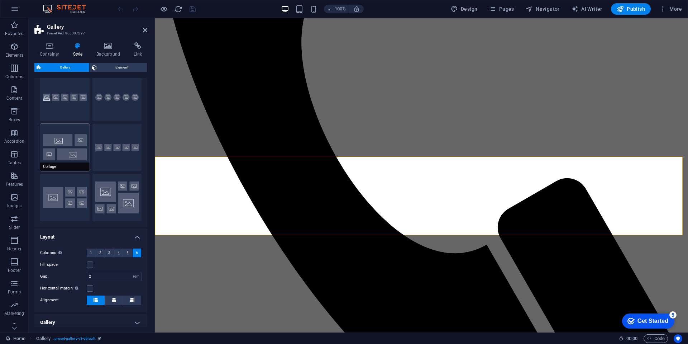
click at [64, 148] on button "Collage" at bounding box center [64, 147] width 49 height 47
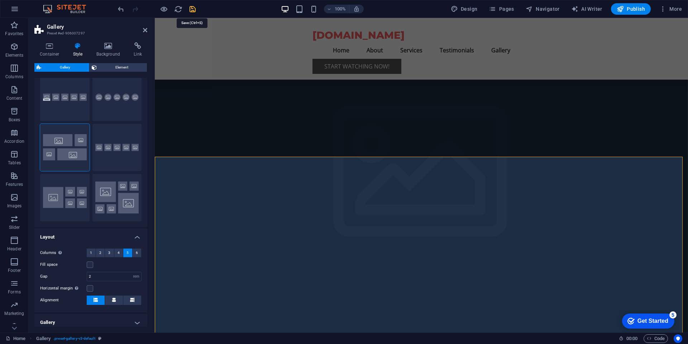
click at [192, 10] on icon "save" at bounding box center [192, 9] width 8 height 8
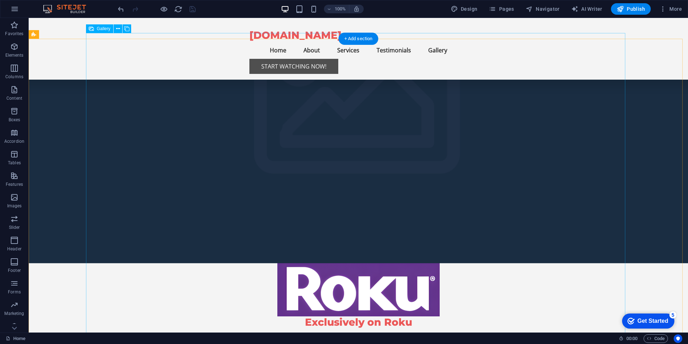
scroll to position [774, 0]
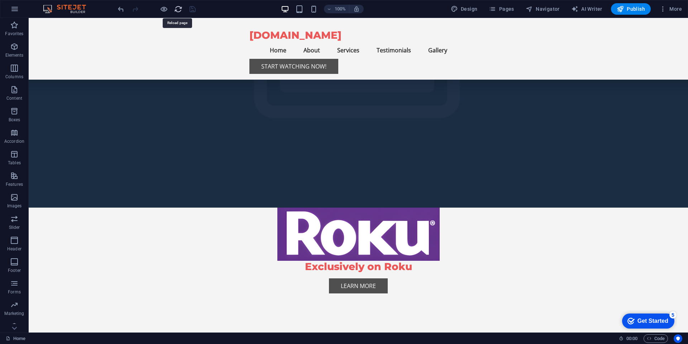
click at [178, 8] on icon "reload" at bounding box center [178, 9] width 8 height 8
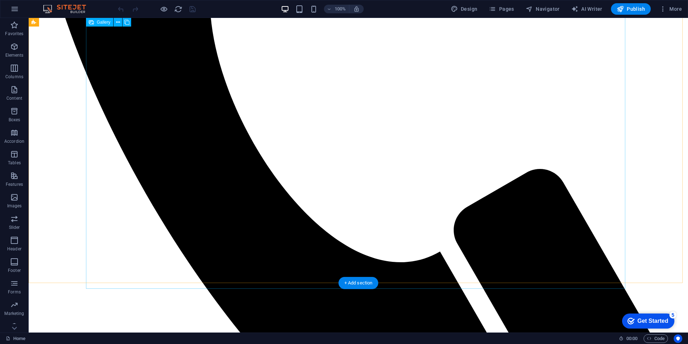
scroll to position [688, 0]
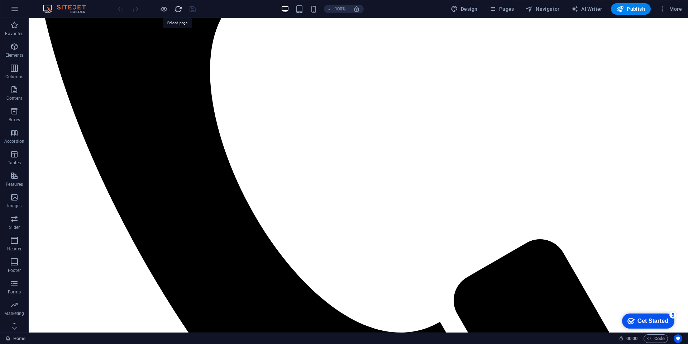
click at [177, 8] on icon "reload" at bounding box center [178, 9] width 8 height 8
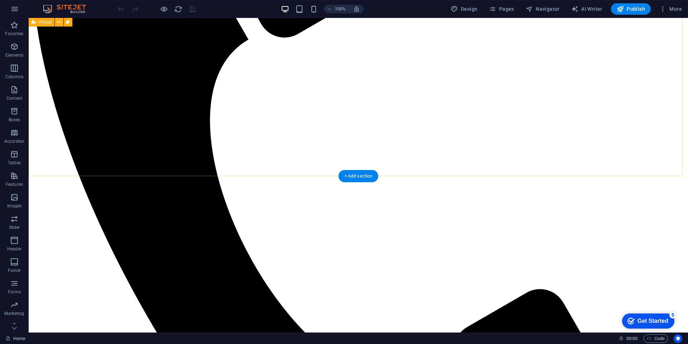
scroll to position [602, 0]
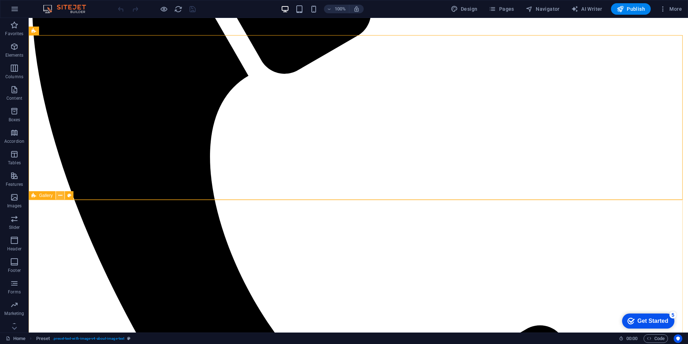
click at [60, 195] on icon at bounding box center [60, 196] width 4 height 8
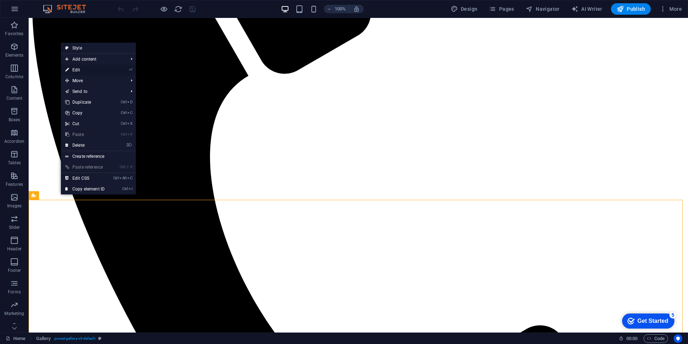
drag, startPoint x: 81, startPoint y: 68, endPoint x: 227, endPoint y: 76, distance: 145.7
click at [81, 68] on link "⏎ Edit" at bounding box center [85, 69] width 48 height 11
select select "px"
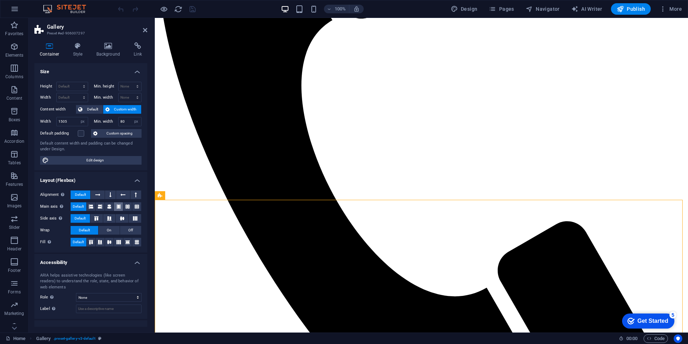
click at [117, 205] on icon at bounding box center [118, 206] width 4 height 9
click at [117, 241] on icon at bounding box center [118, 242] width 9 height 4
click at [130, 230] on span "Off" at bounding box center [130, 230] width 5 height 9
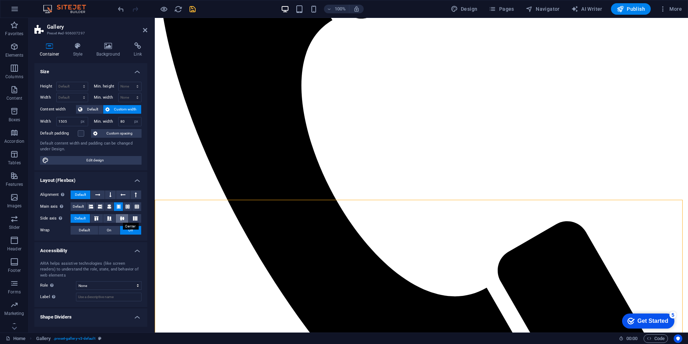
click at [121, 217] on icon at bounding box center [122, 218] width 9 height 4
click at [181, 9] on icon "reload" at bounding box center [178, 9] width 8 height 8
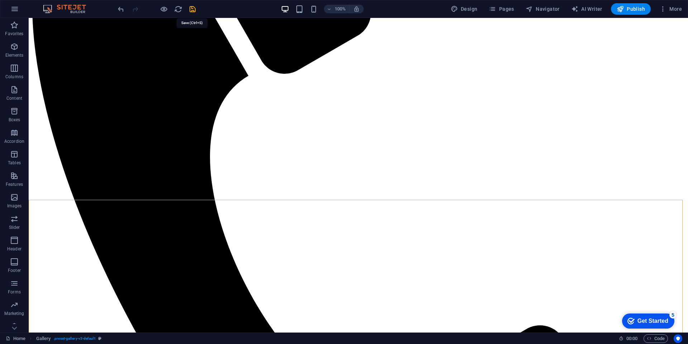
click at [190, 8] on icon "save" at bounding box center [192, 9] width 8 height 8
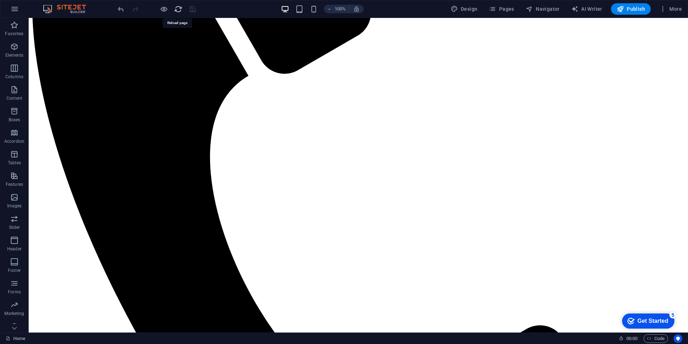
click at [178, 8] on icon "reload" at bounding box center [178, 9] width 8 height 8
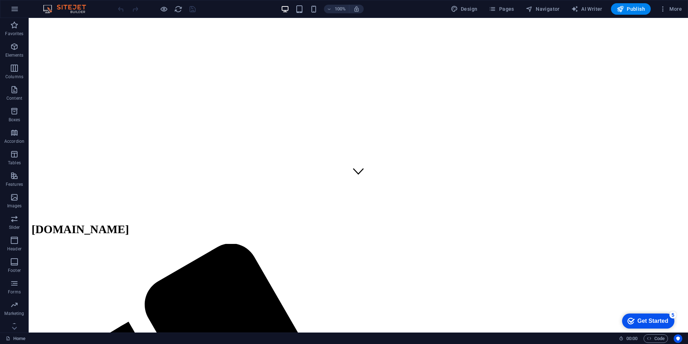
scroll to position [0, 0]
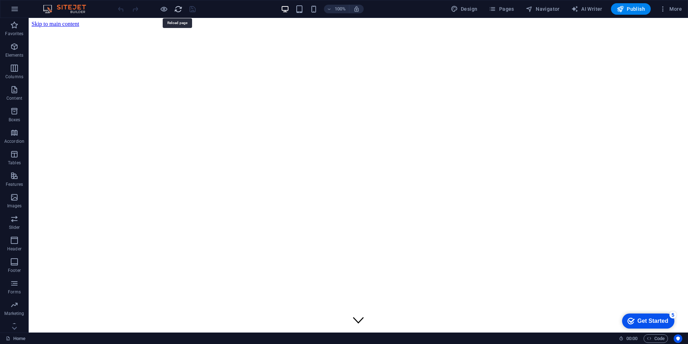
click at [177, 6] on icon "reload" at bounding box center [178, 9] width 8 height 8
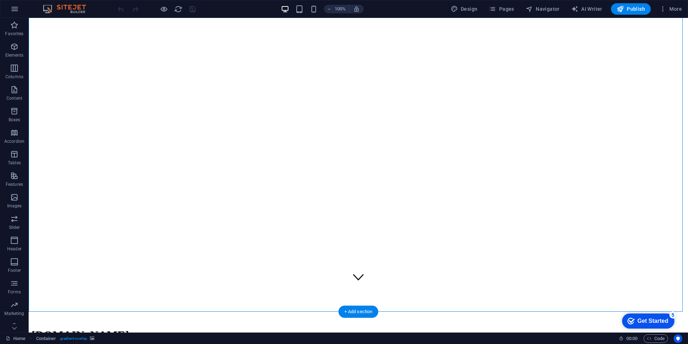
click at [15, 8] on icon "button" at bounding box center [14, 9] width 9 height 9
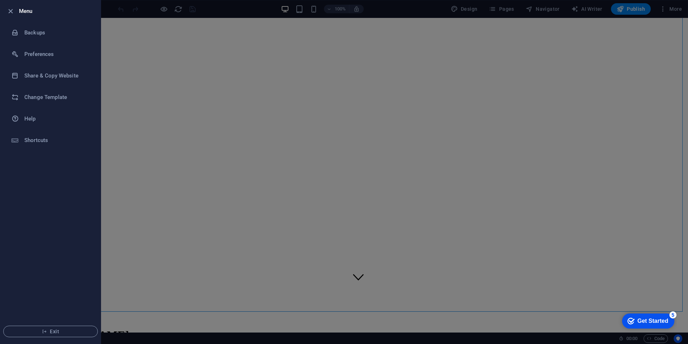
click at [22, 208] on ul "Menu Backups Preferences Share & Copy Website Change Template Help Shortcuts Ex…" at bounding box center [50, 171] width 100 height 343
click at [181, 69] on div at bounding box center [344, 172] width 688 height 344
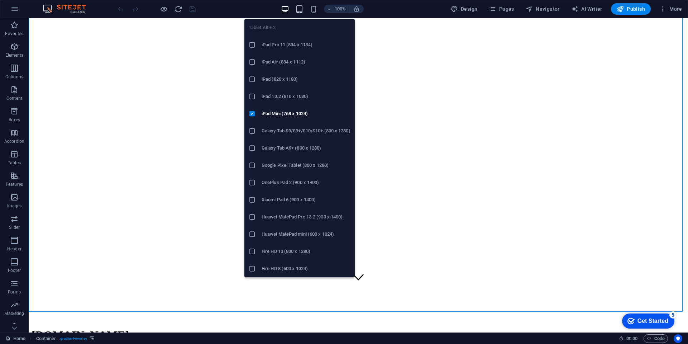
click at [301, 9] on icon "button" at bounding box center [299, 9] width 8 height 8
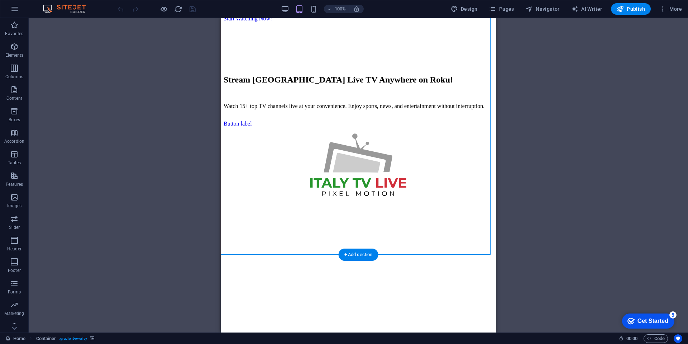
scroll to position [0, 0]
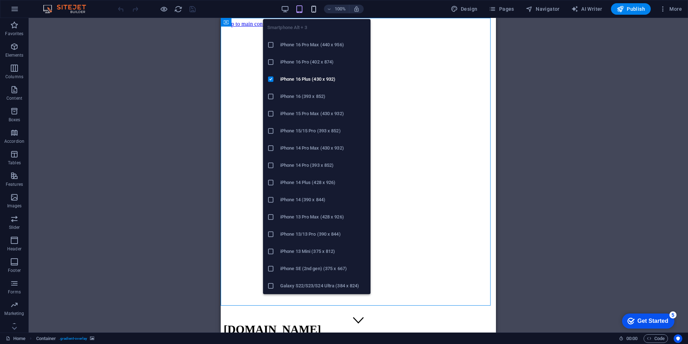
click at [315, 8] on icon "button" at bounding box center [314, 9] width 8 height 8
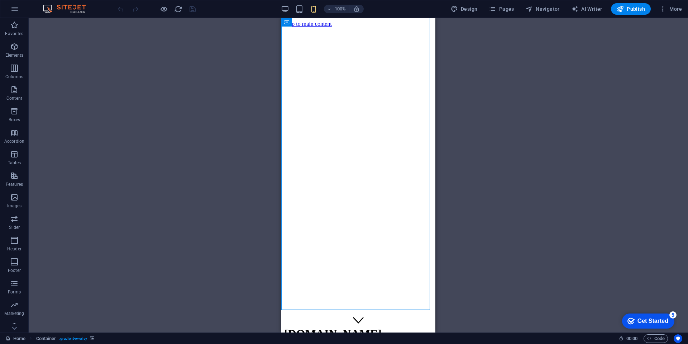
click at [167, 46] on div "H2 Container Container Preset Gallery Gallery Gallery Placeholder Gallery Conta…" at bounding box center [358, 175] width 659 height 314
click at [468, 7] on span "Design" at bounding box center [464, 8] width 27 height 7
select select "px"
select select "200"
select select "px"
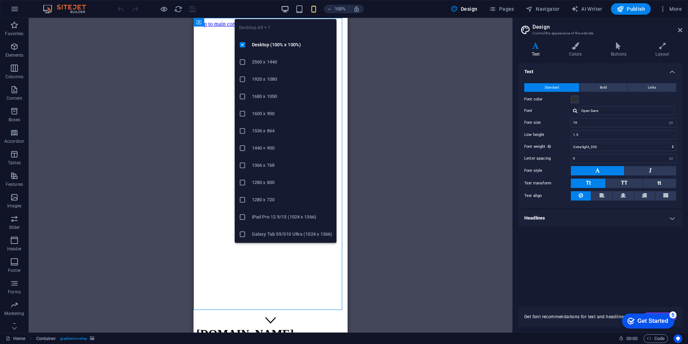
click at [286, 9] on icon "button" at bounding box center [285, 9] width 8 height 8
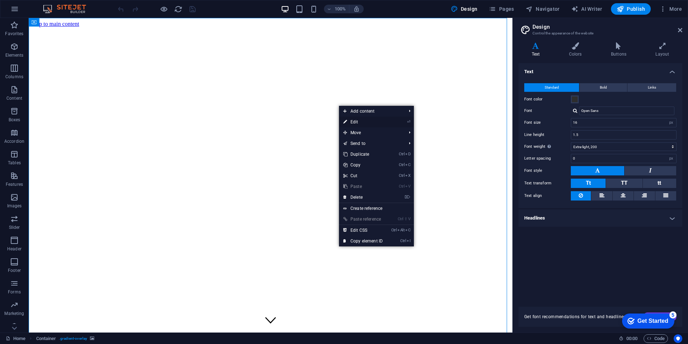
drag, startPoint x: 355, startPoint y: 121, endPoint x: 234, endPoint y: 113, distance: 121.3
click at [355, 121] on link "⏎ Edit" at bounding box center [363, 121] width 48 height 11
select select "header"
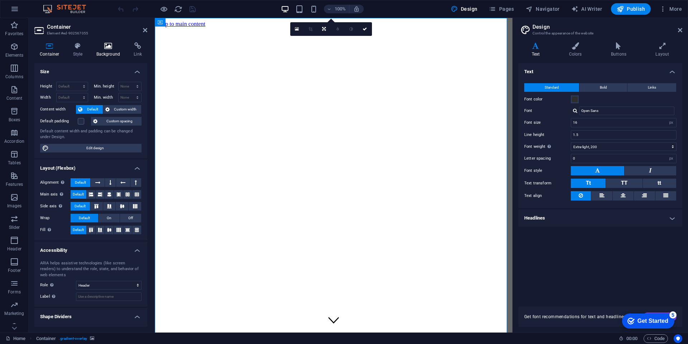
click at [109, 47] on icon at bounding box center [108, 45] width 35 height 7
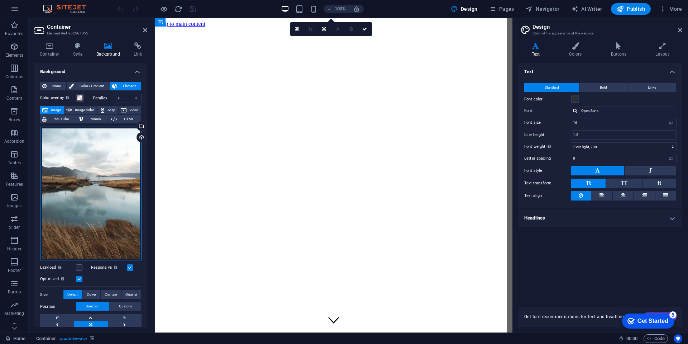
click at [76, 177] on div "Drag files here, click to choose files or select files from Files or our free s…" at bounding box center [90, 193] width 101 height 134
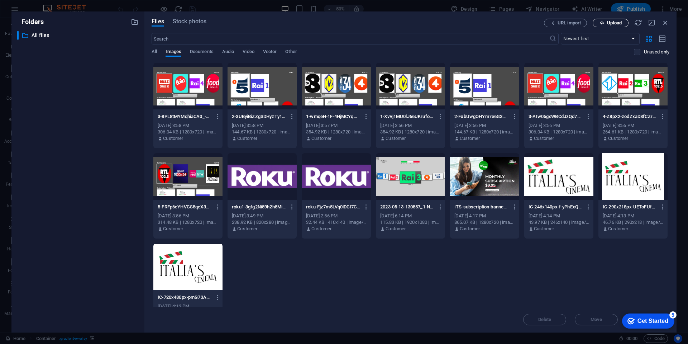
click at [610, 21] on span "Upload" at bounding box center [614, 23] width 15 height 4
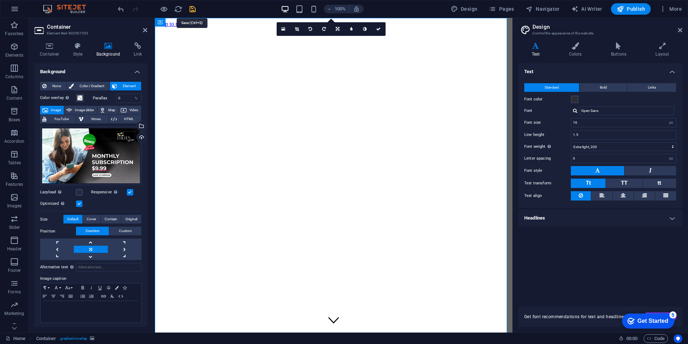
click at [193, 9] on icon "save" at bounding box center [192, 9] width 8 height 8
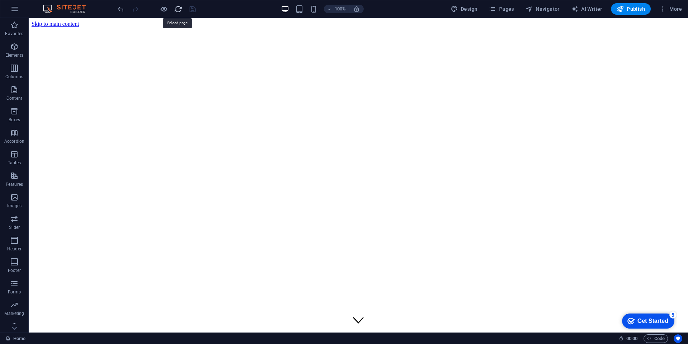
click at [179, 9] on icon "reload" at bounding box center [178, 9] width 8 height 8
click at [412, 27] on figure at bounding box center [358, 27] width 653 height 0
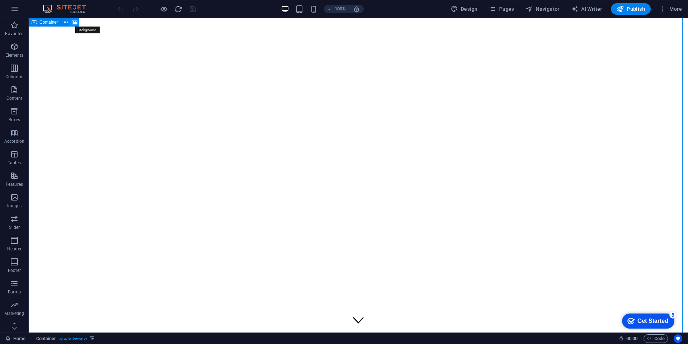
drag, startPoint x: 75, startPoint y: 22, endPoint x: 52, endPoint y: 143, distance: 123.2
click at [75, 22] on icon at bounding box center [74, 23] width 5 height 8
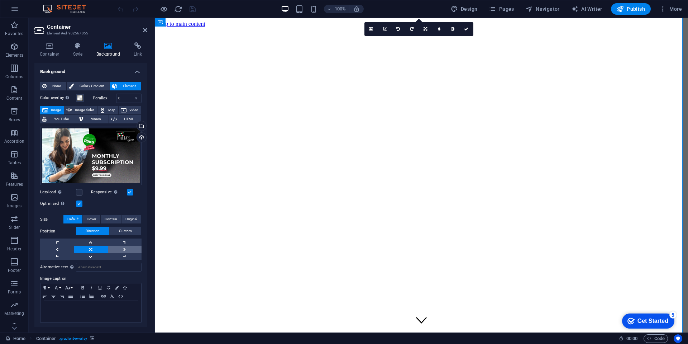
click at [126, 249] on link at bounding box center [125, 248] width 34 height 7
click at [127, 248] on link at bounding box center [125, 248] width 34 height 7
click at [79, 192] on label at bounding box center [79, 192] width 6 height 6
click at [0, 0] on input "Lazyload Loading images after the page loads improves page speed." at bounding box center [0, 0] width 0 height 0
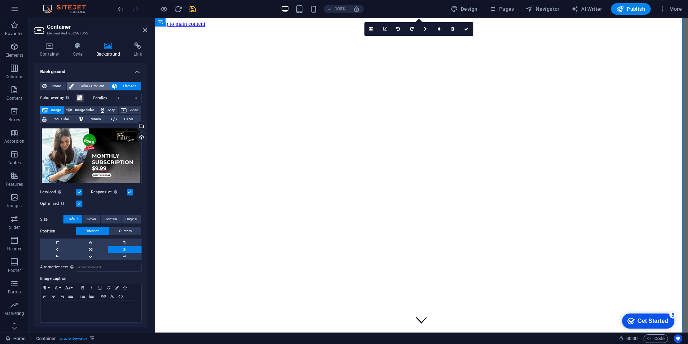
click at [90, 85] on span "Color / Gradient" at bounding box center [92, 86] width 32 height 9
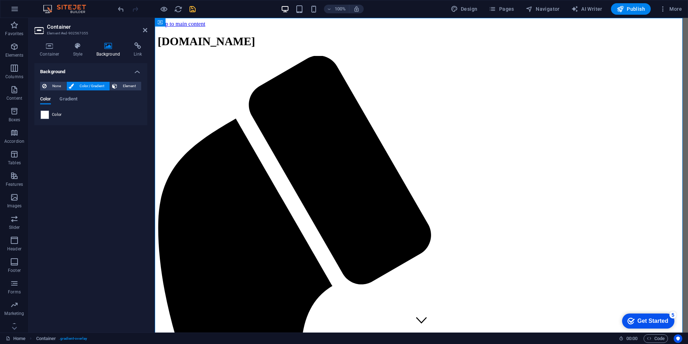
click at [90, 85] on span "Color / Gradient" at bounding box center [92, 86] width 32 height 9
click at [51, 86] on span "None" at bounding box center [56, 86] width 15 height 9
click at [128, 85] on span "Element" at bounding box center [129, 86] width 20 height 9
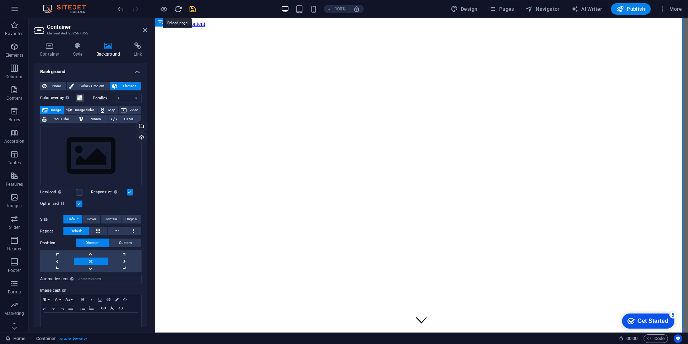
drag, startPoint x: 178, startPoint y: 9, endPoint x: 371, endPoint y: 6, distance: 193.5
click at [178, 9] on icon "reload" at bounding box center [178, 9] width 8 height 8
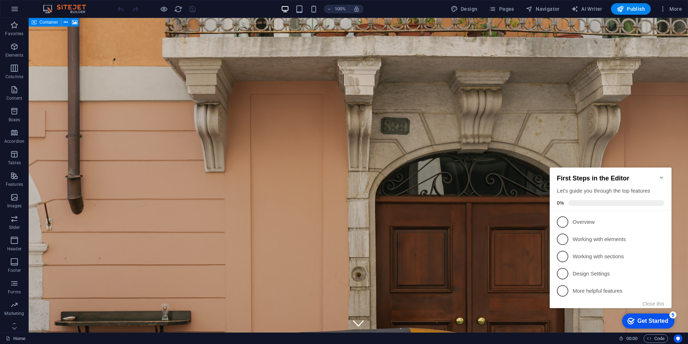
click at [660, 176] on icon "Minimize checklist" at bounding box center [661, 177] width 3 height 2
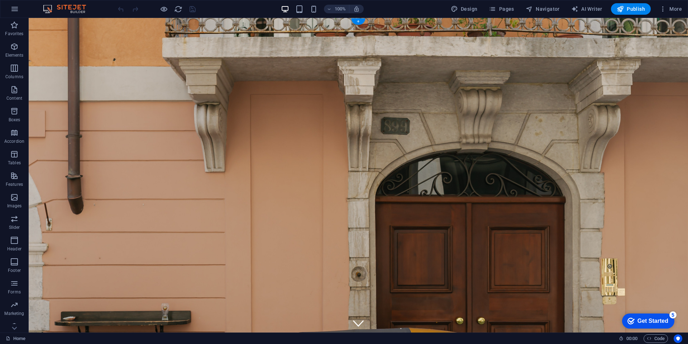
click at [508, 130] on figure at bounding box center [358, 186] width 659 height 336
click at [75, 22] on icon at bounding box center [74, 23] width 5 height 8
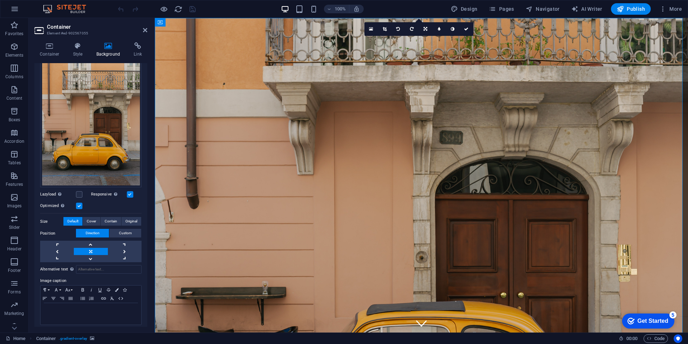
scroll to position [92, 0]
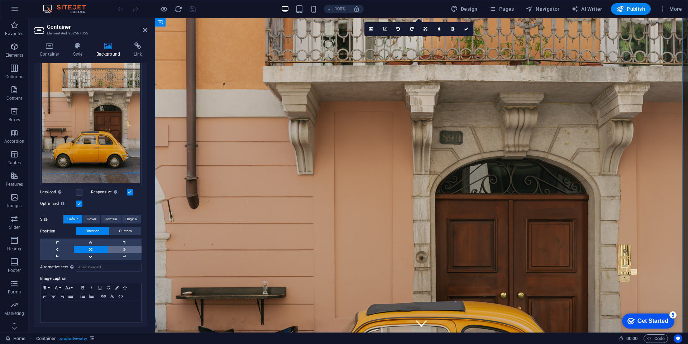
click at [121, 247] on link at bounding box center [125, 248] width 34 height 7
click at [193, 7] on icon "save" at bounding box center [192, 9] width 8 height 8
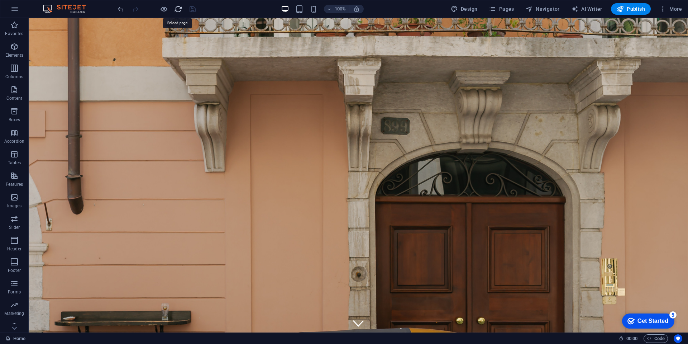
click at [178, 8] on icon "reload" at bounding box center [178, 9] width 8 height 8
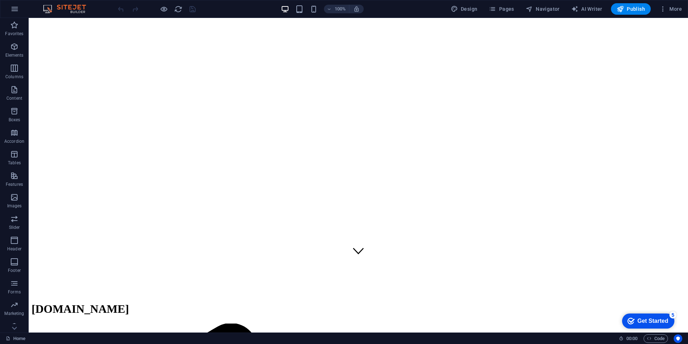
scroll to position [0, 0]
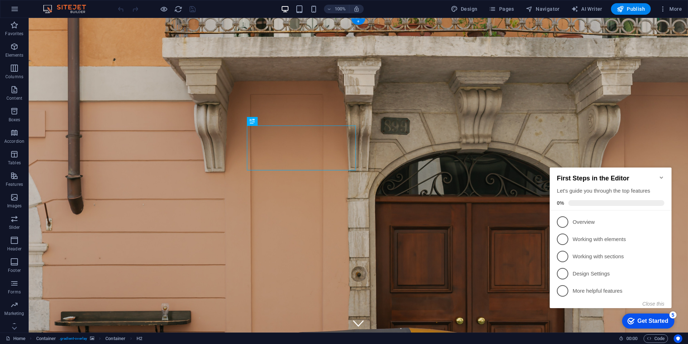
click at [96, 43] on figure at bounding box center [358, 186] width 659 height 336
click at [75, 21] on icon at bounding box center [74, 23] width 5 height 8
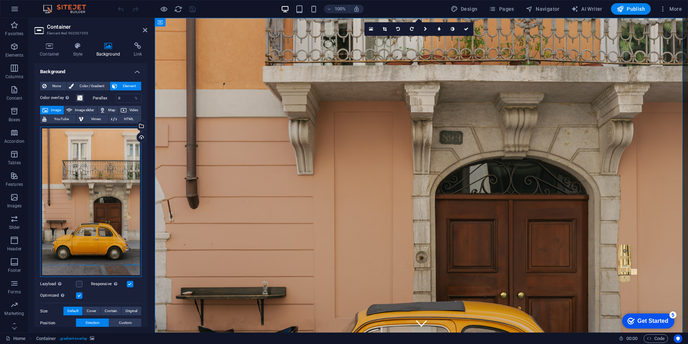
click at [87, 186] on div "Drag files here, click to choose files or select files from Files or our free s…" at bounding box center [90, 201] width 101 height 150
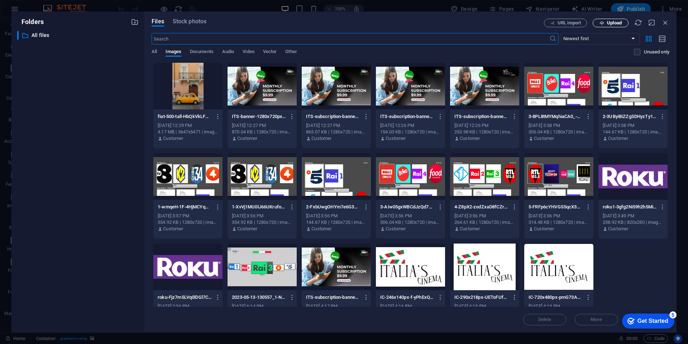
click at [612, 21] on span "Upload" at bounding box center [614, 23] width 15 height 4
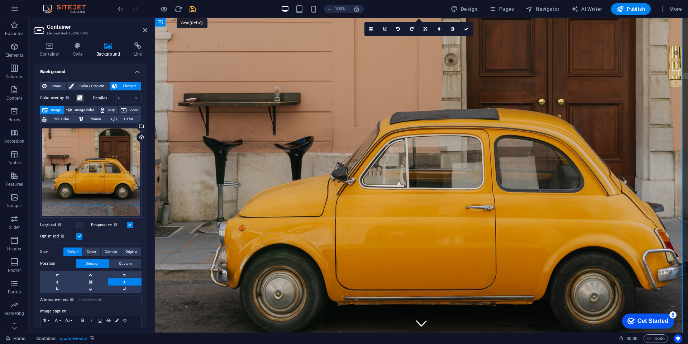
click at [192, 7] on icon "save" at bounding box center [192, 9] width 8 height 8
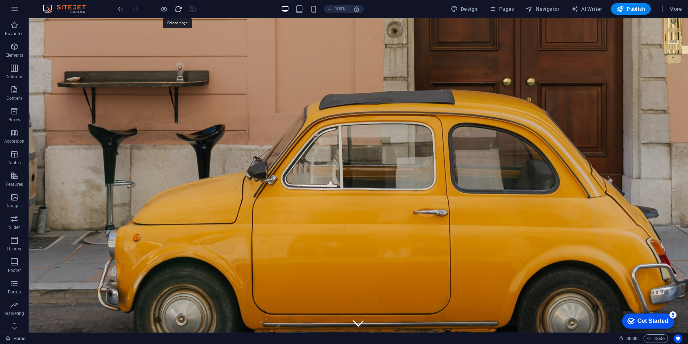
click at [178, 8] on icon "reload" at bounding box center [178, 9] width 8 height 8
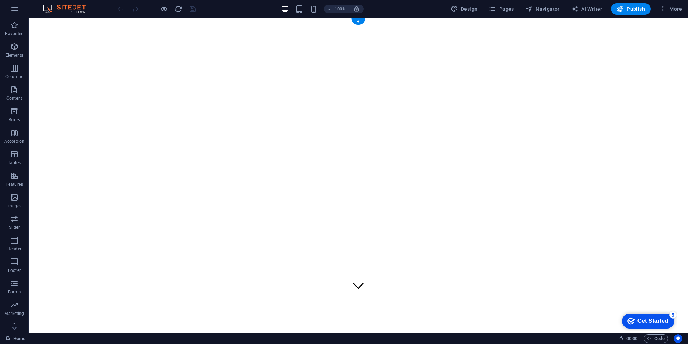
scroll to position [43, 0]
click at [178, 7] on icon "reload" at bounding box center [178, 9] width 8 height 8
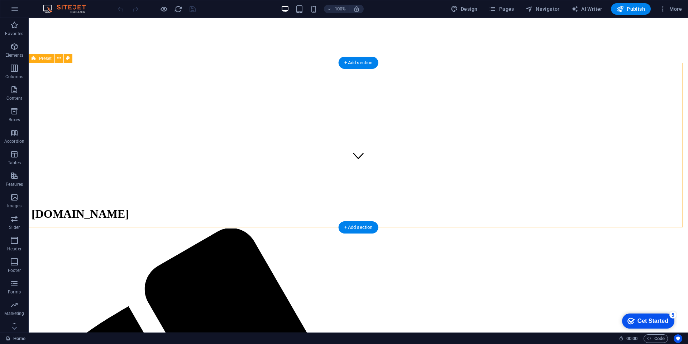
scroll to position [0, 0]
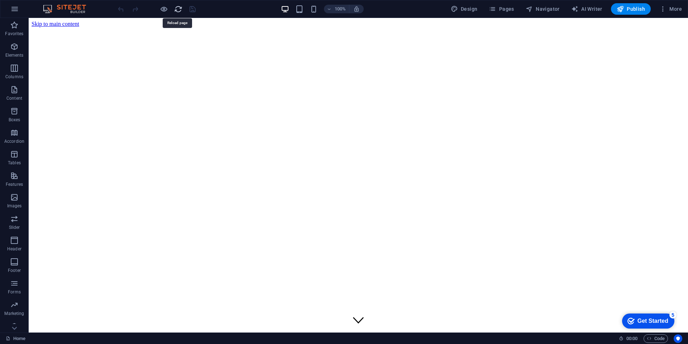
click at [179, 11] on icon "reload" at bounding box center [178, 9] width 8 height 8
click at [629, 8] on span "Publish" at bounding box center [631, 8] width 28 height 7
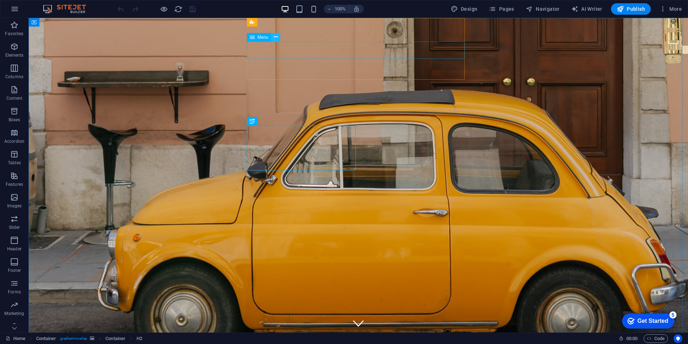
click at [276, 36] on icon at bounding box center [276, 37] width 4 height 8
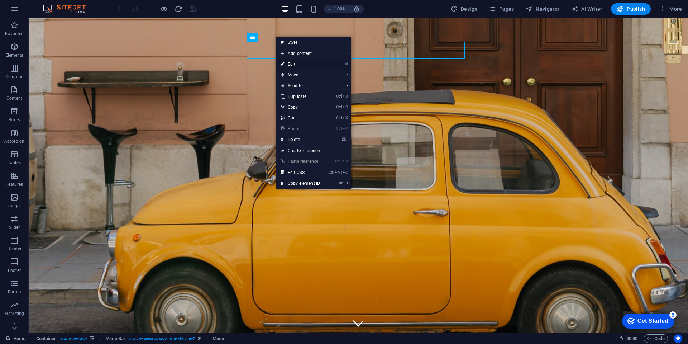
click at [291, 64] on link "⏎ Edit" at bounding box center [300, 64] width 48 height 11
select select
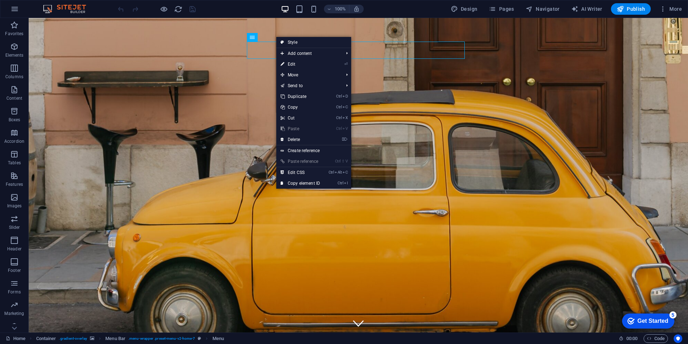
select select
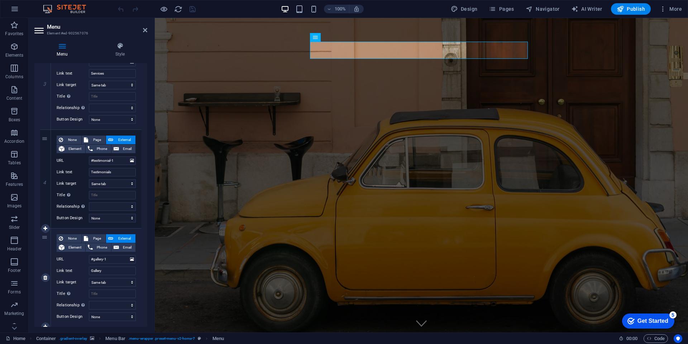
scroll to position [317, 0]
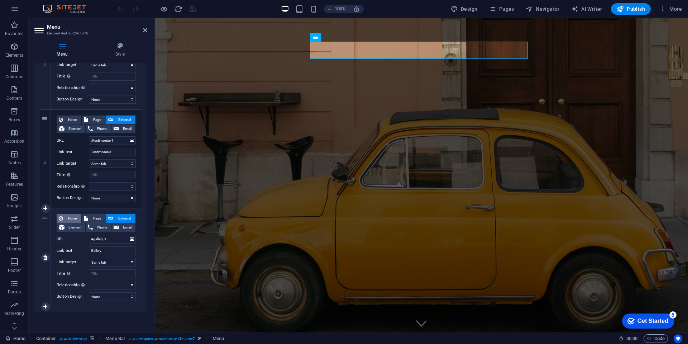
click at [73, 217] on span "None" at bounding box center [72, 218] width 14 height 9
select select
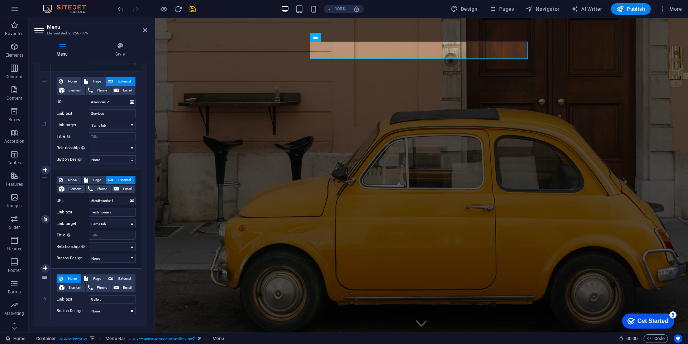
scroll to position [257, 0]
click at [71, 179] on span "None" at bounding box center [72, 180] width 14 height 9
select select
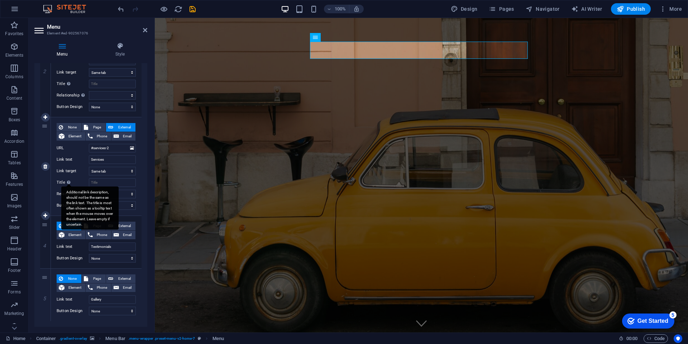
scroll to position [211, 0]
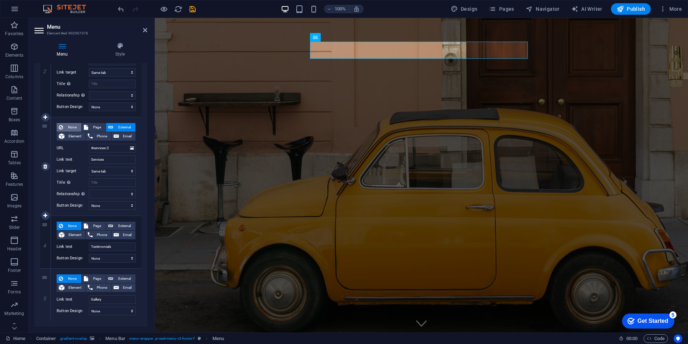
click at [71, 125] on span "None" at bounding box center [72, 127] width 14 height 9
select select
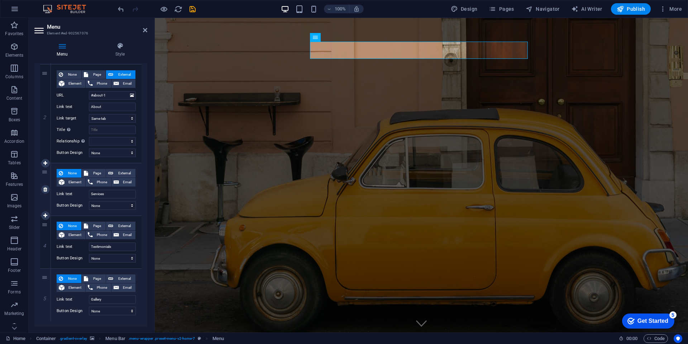
scroll to position [165, 0]
click at [191, 8] on icon "save" at bounding box center [192, 9] width 8 height 8
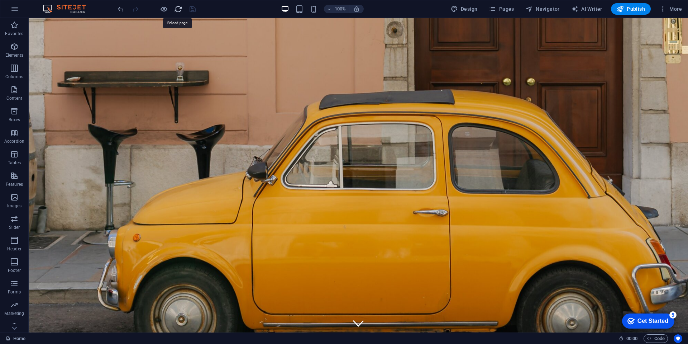
click at [175, 7] on icon "reload" at bounding box center [178, 9] width 8 height 8
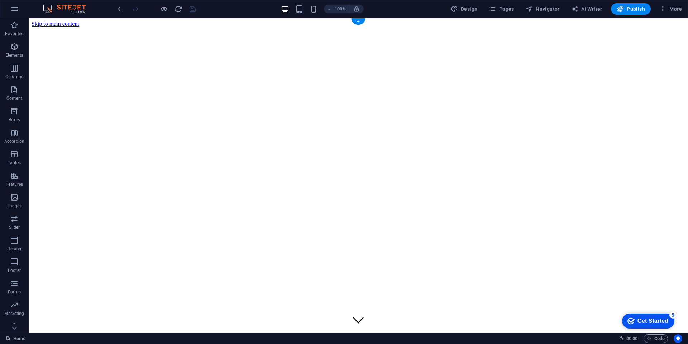
scroll to position [0, 0]
click at [276, 37] on icon at bounding box center [276, 37] width 4 height 8
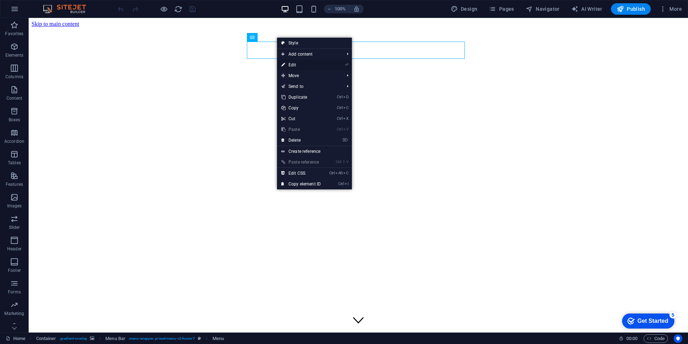
click at [288, 63] on link "⏎ Edit" at bounding box center [301, 64] width 48 height 11
select select
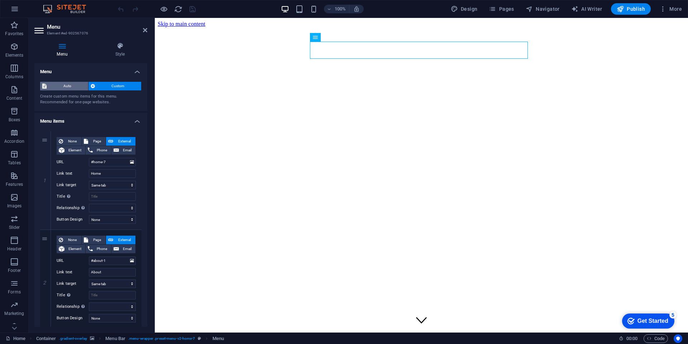
click at [64, 86] on span "Auto" at bounding box center [67, 86] width 37 height 9
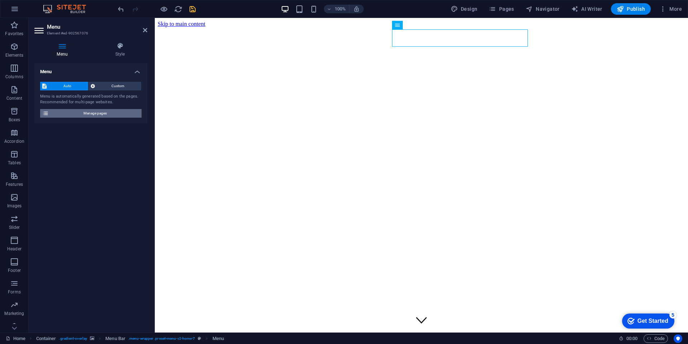
click at [88, 112] on span "Manage pages" at bounding box center [95, 113] width 88 height 9
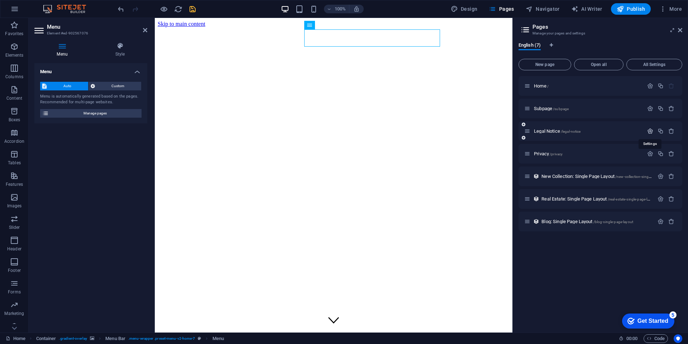
click at [649, 130] on icon "button" at bounding box center [650, 131] width 6 height 6
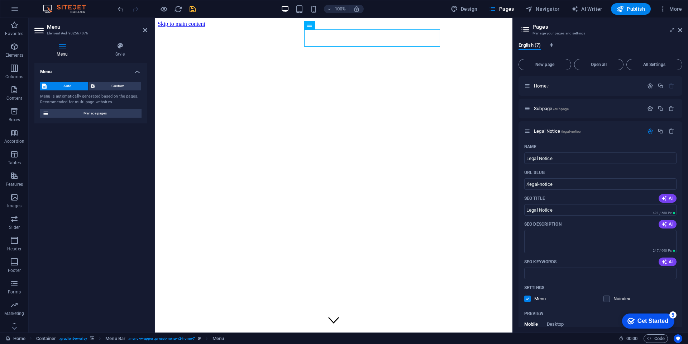
click at [620, 23] on header "Pages Manage your pages and settings" at bounding box center [601, 27] width 162 height 19
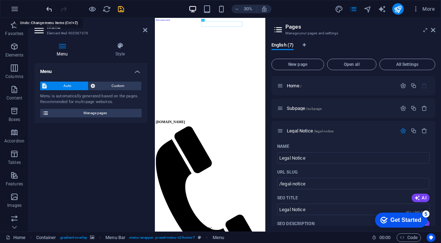
click at [48, 9] on icon "undo" at bounding box center [49, 9] width 8 height 8
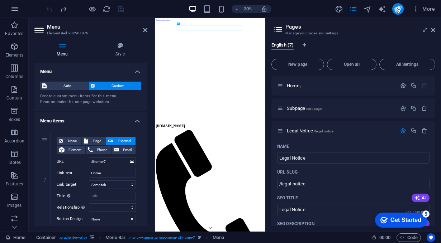
click at [19, 8] on button "button" at bounding box center [14, 8] width 17 height 17
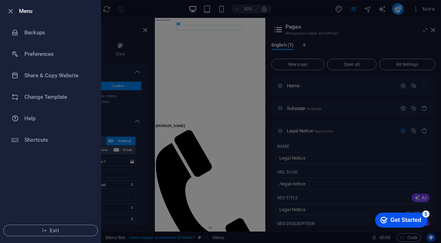
click at [63, 231] on span "Exit" at bounding box center [50, 231] width 82 height 6
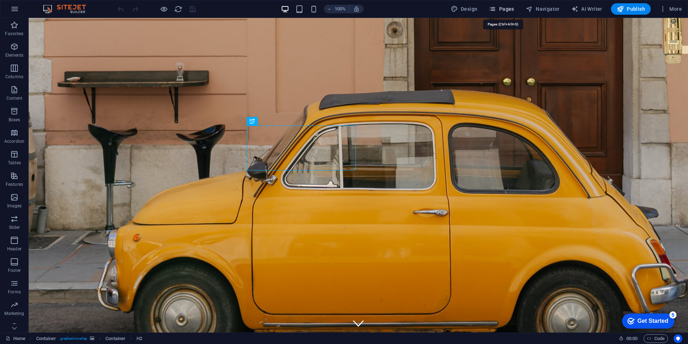
click at [503, 8] on span "Pages" at bounding box center [501, 8] width 25 height 7
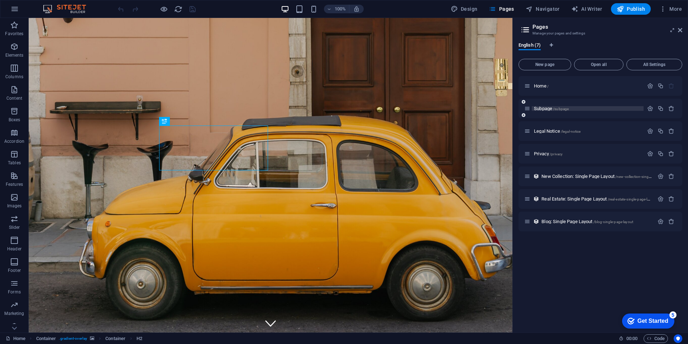
click at [564, 107] on span "/subpage" at bounding box center [561, 109] width 16 height 4
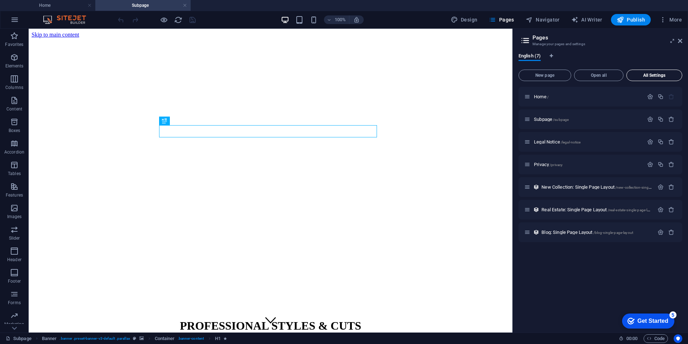
click at [657, 75] on span "All Settings" at bounding box center [653, 75] width 49 height 4
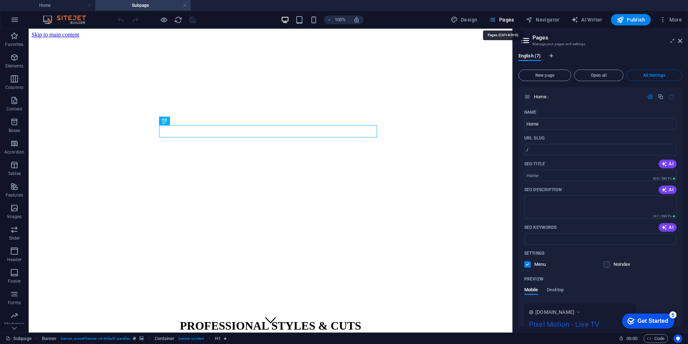
drag, startPoint x: 505, startPoint y: 19, endPoint x: 371, endPoint y: 101, distance: 157.1
click at [506, 19] on span "Pages" at bounding box center [501, 19] width 25 height 7
click at [187, 6] on link at bounding box center [185, 5] width 4 height 7
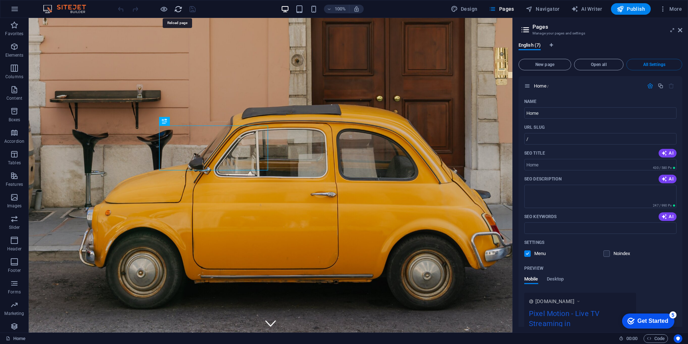
click at [178, 8] on icon "reload" at bounding box center [178, 9] width 8 height 8
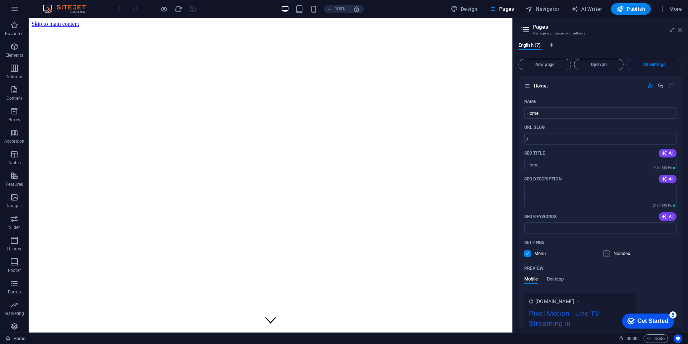
click at [680, 30] on icon at bounding box center [680, 30] width 4 height 6
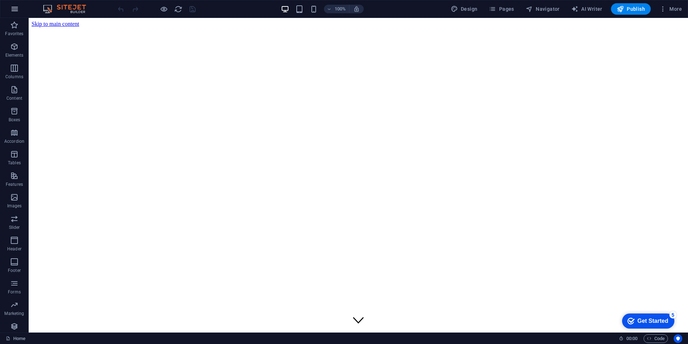
click at [16, 9] on icon "button" at bounding box center [14, 9] width 9 height 9
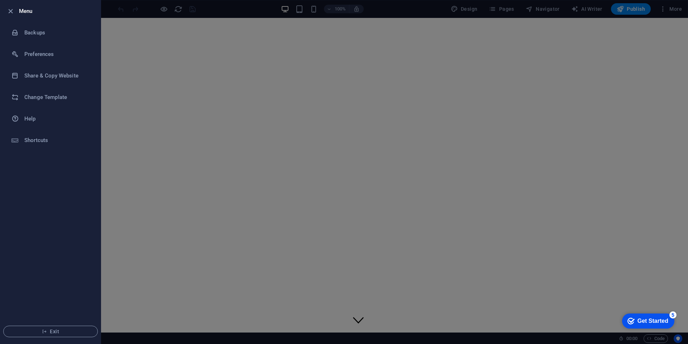
click at [46, 223] on ul "Menu Backups Preferences Share & Copy Website Change Template Help Shortcuts Ex…" at bounding box center [50, 171] width 100 height 343
click at [10, 10] on icon "button" at bounding box center [10, 11] width 8 height 8
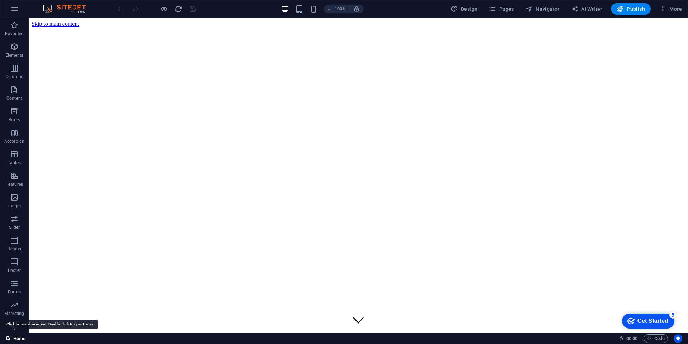
click at [15, 339] on link "Home" at bounding box center [16, 338] width 20 height 9
click at [15, 8] on icon "button" at bounding box center [14, 9] width 9 height 9
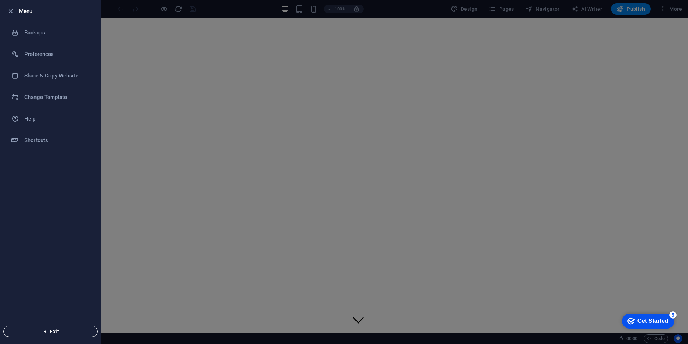
click at [75, 335] on button "Exit" at bounding box center [50, 330] width 95 height 11
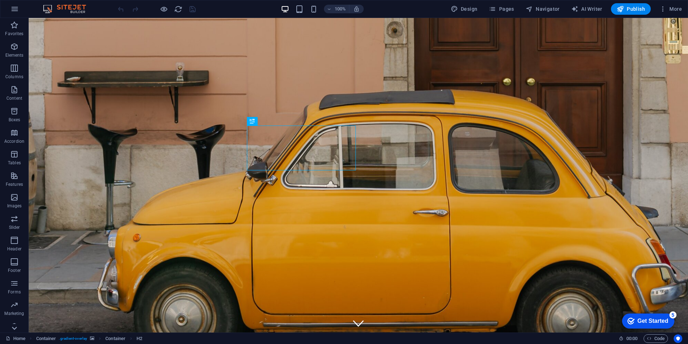
click at [15, 330] on icon at bounding box center [14, 328] width 10 height 10
click at [12, 86] on span "Content" at bounding box center [14, 85] width 29 height 17
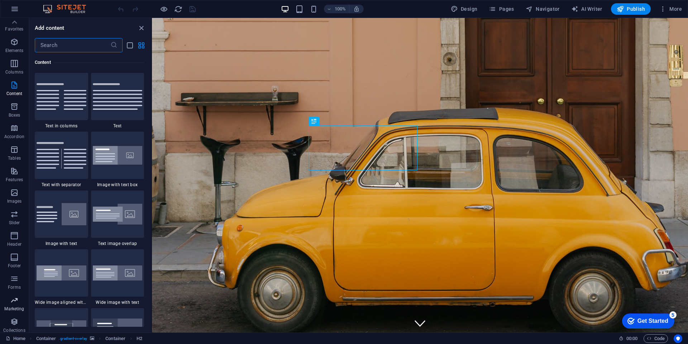
scroll to position [0, 0]
drag, startPoint x: 141, startPoint y: 28, endPoint x: 71, endPoint y: 42, distance: 71.0
click at [141, 28] on icon "close panel" at bounding box center [141, 28] width 8 height 8
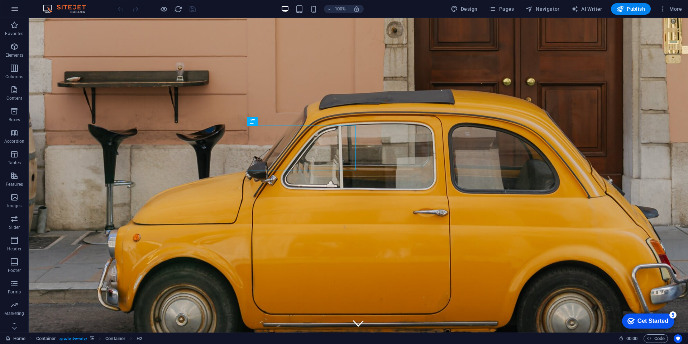
click at [16, 6] on icon "button" at bounding box center [14, 9] width 9 height 9
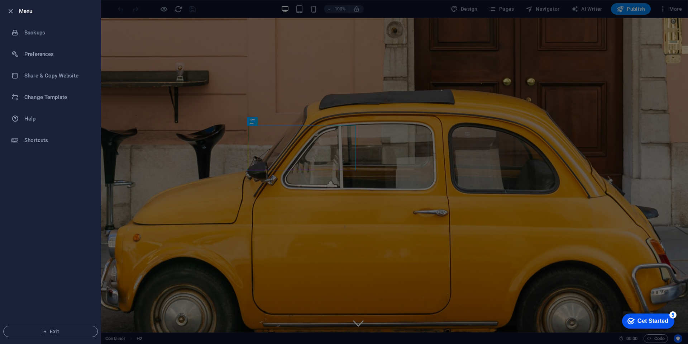
click at [41, 214] on ul "Menu Backups Preferences Share & Copy Website Change Template Help Shortcuts Ex…" at bounding box center [50, 171] width 100 height 343
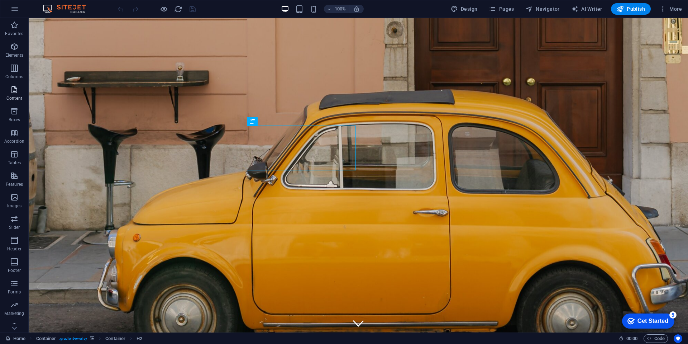
click at [14, 90] on icon "button" at bounding box center [14, 89] width 9 height 9
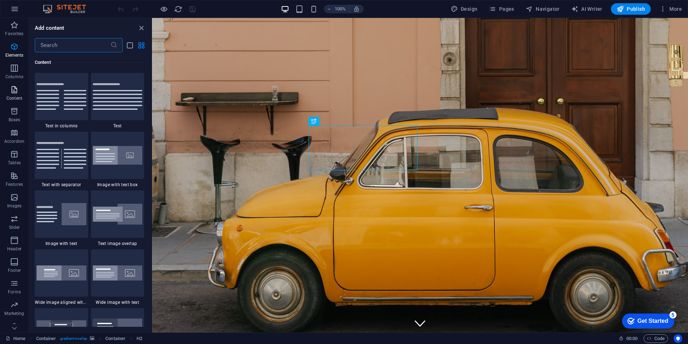
scroll to position [1254, 0]
click at [15, 67] on icon "button" at bounding box center [14, 68] width 9 height 9
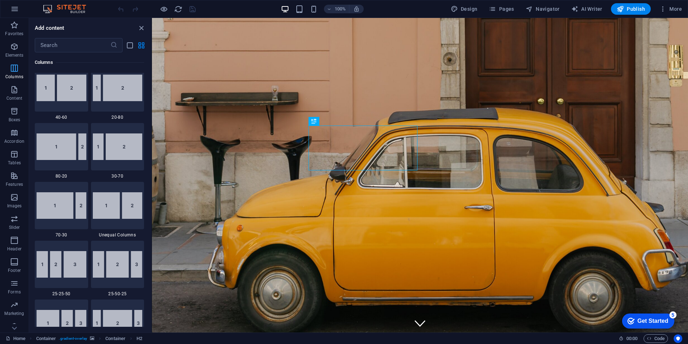
scroll to position [355, 0]
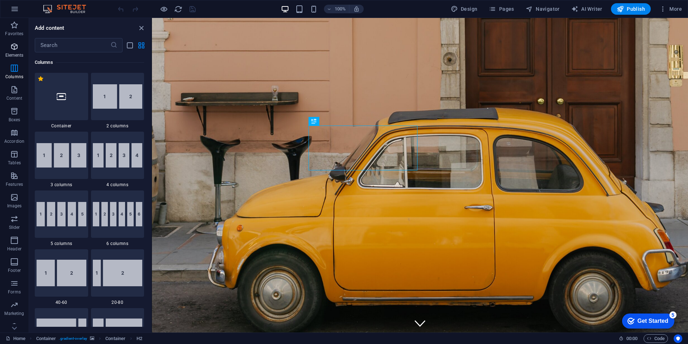
click at [11, 45] on icon "button" at bounding box center [14, 46] width 9 height 9
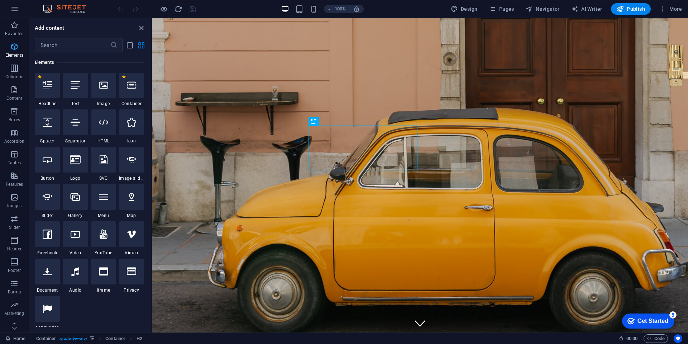
scroll to position [76, 0]
click at [16, 25] on icon "button" at bounding box center [14, 25] width 9 height 9
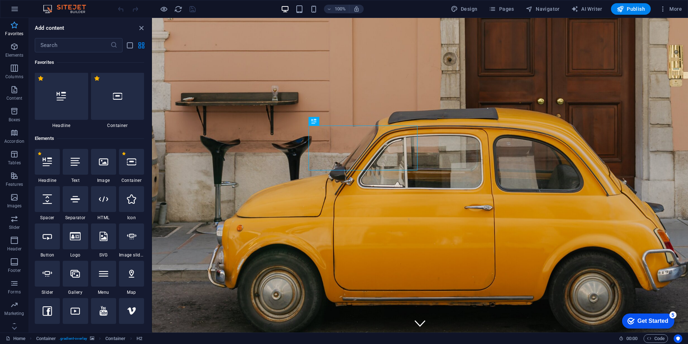
scroll to position [0, 0]
click at [677, 7] on span "More" at bounding box center [670, 8] width 23 height 7
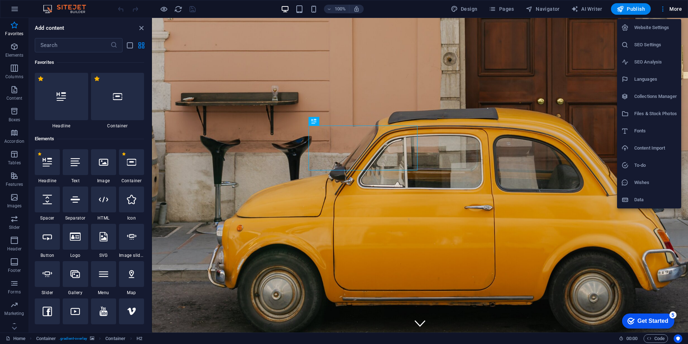
click at [14, 10] on div at bounding box center [344, 172] width 688 height 344
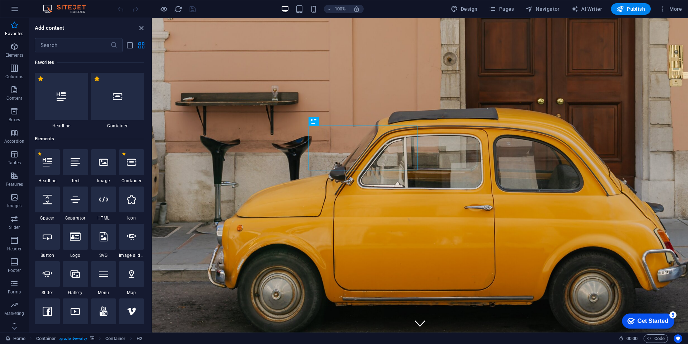
click at [14, 10] on icon "button" at bounding box center [14, 9] width 9 height 9
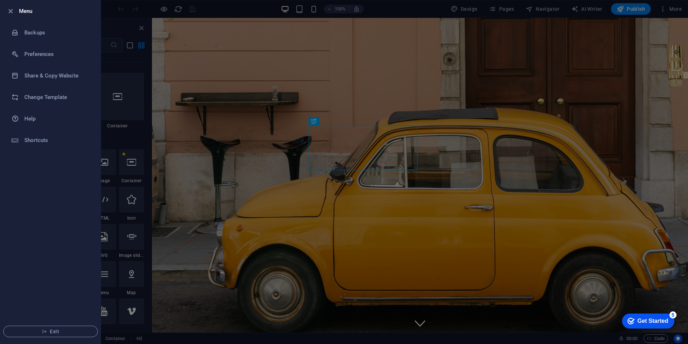
click at [66, 282] on ul "Menu Backups Preferences Share & Copy Website Change Template Help Shortcuts Ex…" at bounding box center [50, 171] width 100 height 343
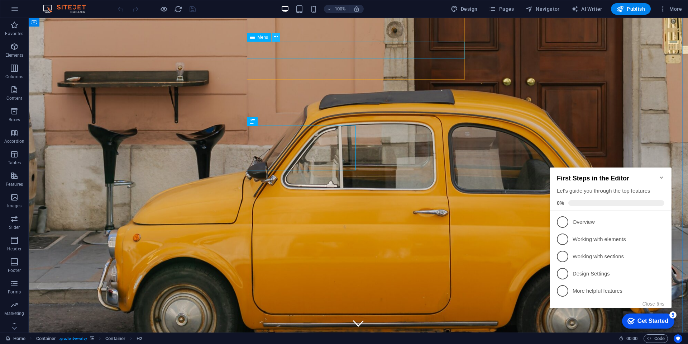
click at [277, 38] on icon at bounding box center [276, 37] width 4 height 8
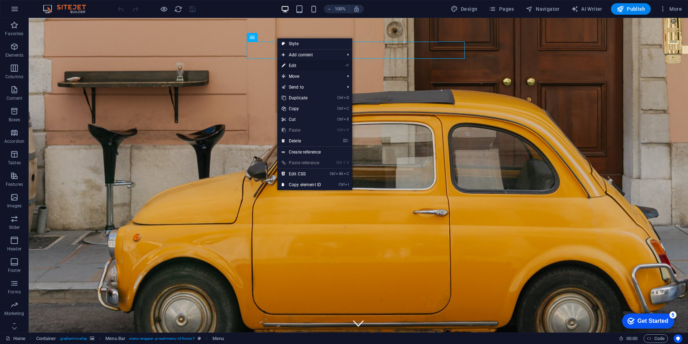
click at [292, 65] on link "⏎ Edit" at bounding box center [301, 65] width 48 height 11
select select
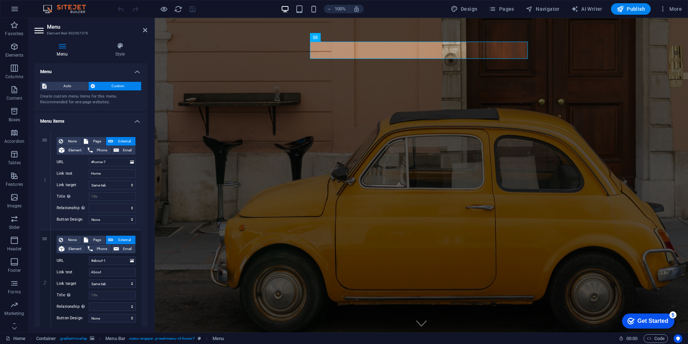
scroll to position [165, 0]
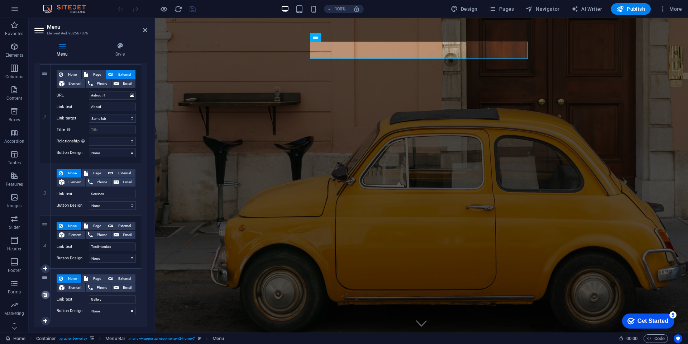
click at [46, 293] on icon at bounding box center [45, 294] width 4 height 5
select select
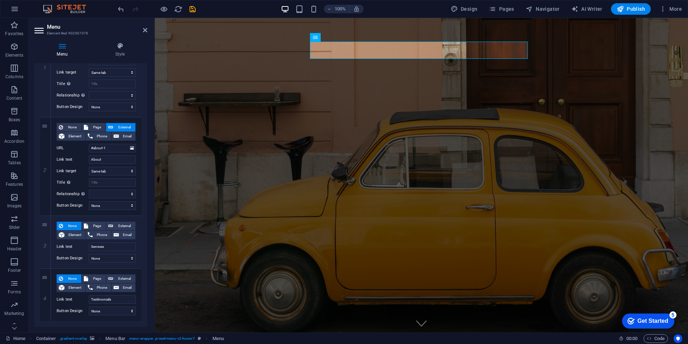
scroll to position [112, 0]
click at [45, 294] on icon at bounding box center [45, 294] width 4 height 5
select select
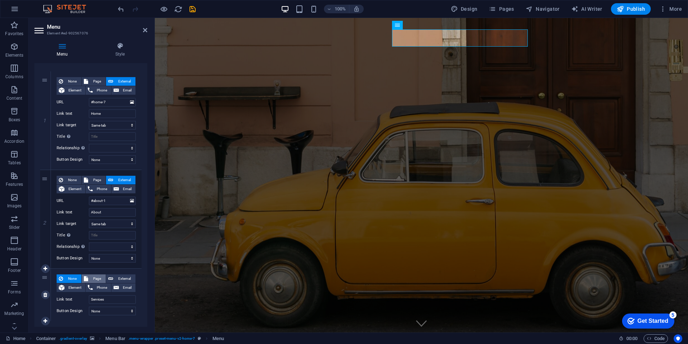
scroll to position [60, 0]
drag, startPoint x: 191, startPoint y: 8, endPoint x: 144, endPoint y: 8, distance: 46.9
click at [191, 8] on icon "save" at bounding box center [192, 9] width 8 height 8
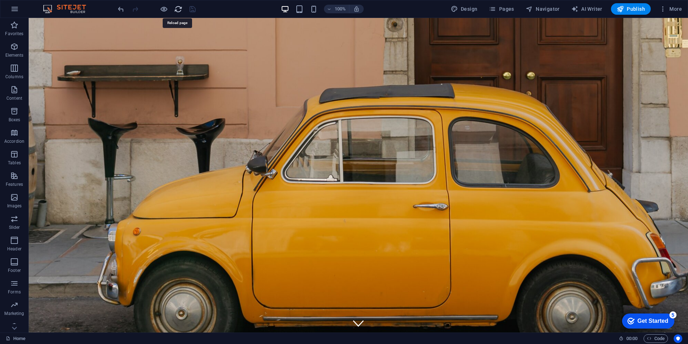
click at [178, 8] on icon "reload" at bounding box center [178, 9] width 8 height 8
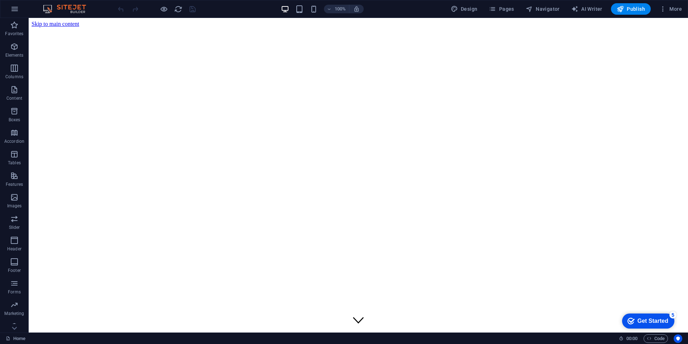
scroll to position [0, 0]
drag, startPoint x: 637, startPoint y: 7, endPoint x: 562, endPoint y: 12, distance: 75.8
click at [637, 7] on span "Publish" at bounding box center [631, 8] width 28 height 7
